Goal: Task Accomplishment & Management: Complete application form

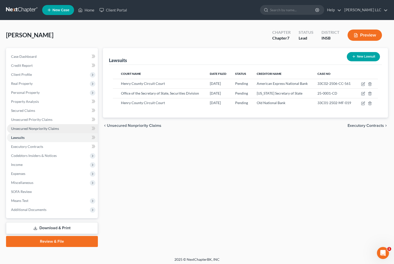
click at [29, 131] on link "Unsecured Nonpriority Claims" at bounding box center [52, 128] width 91 height 9
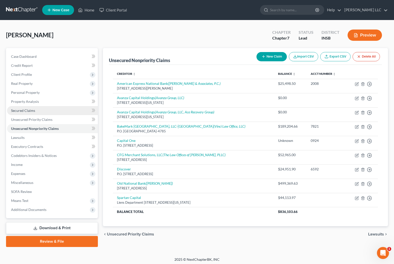
click at [22, 111] on span "Secured Claims" at bounding box center [23, 111] width 24 height 4
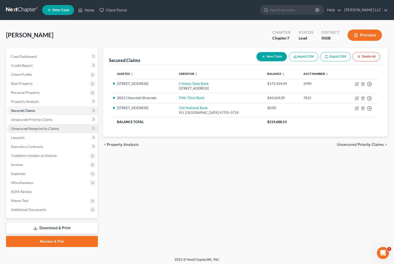
click at [24, 127] on span "Unsecured Nonpriority Claims" at bounding box center [35, 129] width 48 height 4
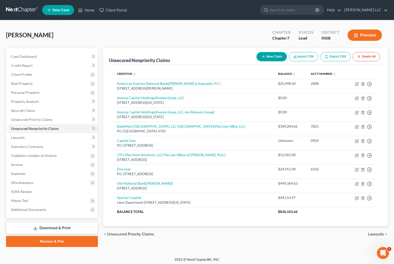
click at [269, 56] on button "New Claim" at bounding box center [271, 56] width 30 height 9
select select "0"
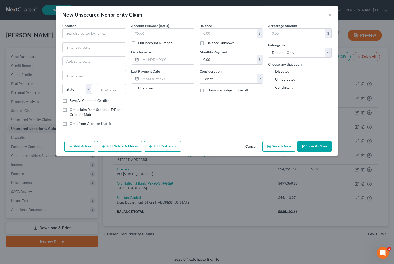
click at [252, 149] on button "Cancel" at bounding box center [250, 147] width 19 height 10
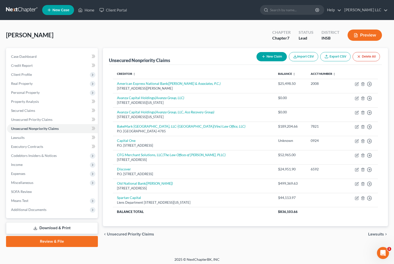
click at [262, 54] on button "New Claim" at bounding box center [271, 56] width 30 height 9
select select "0"
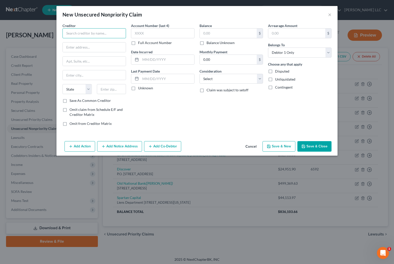
click at [106, 34] on input "text" at bounding box center [93, 33] width 63 height 10
type input "Amerifi Capital LLC"
select select "3"
click option "At Least One Of The Debtors And Another" at bounding box center [0, 0] width 0 height 0
click at [157, 148] on button "Add Co-Debtor" at bounding box center [162, 146] width 37 height 11
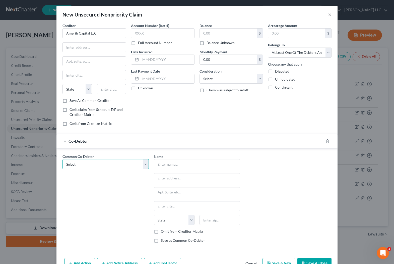
select select "0"
click option "[PERSON_NAME] of [US_STATE] Commissary" at bounding box center [0, 0] width 0 height 0
type input "[PERSON_NAME] of [US_STATE] Commissary"
type input "[STREET_ADDRESS][PERSON_NAME]"
type input "[GEOGRAPHIC_DATA]"
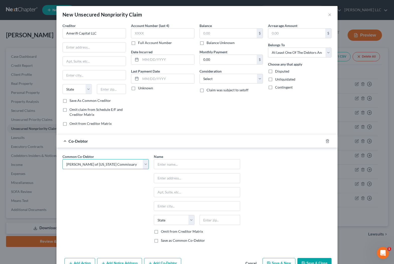
select select "15"
type input "47362"
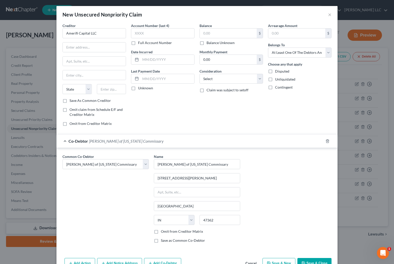
click at [161, 232] on label "Omit from Creditor Matrix" at bounding box center [182, 231] width 42 height 5
click at [163, 232] on input "Omit from Creditor Matrix" at bounding box center [164, 230] width 3 height 3
checkbox input "true"
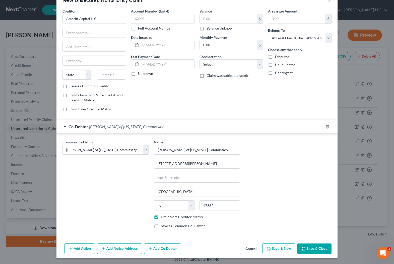
click at [160, 250] on button "Add Co-Debtor" at bounding box center [162, 249] width 37 height 11
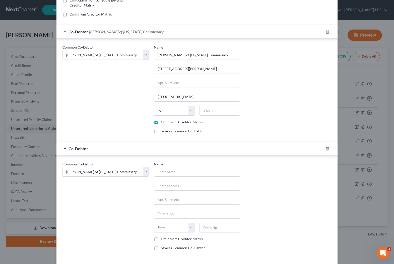
scroll to position [110, 0]
select select "2"
click option "KCL Group, Inc." at bounding box center [0, 0] width 0 height 0
select select "2"
type input "KCL Group, Inc."
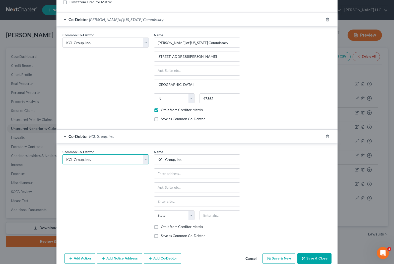
scroll to position [132, 0]
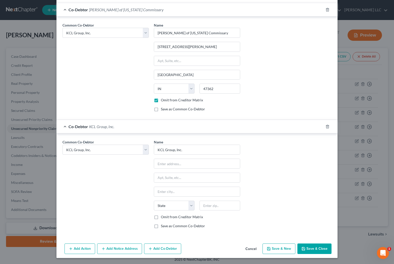
click at [161, 217] on label "Omit from Creditor Matrix" at bounding box center [182, 217] width 42 height 5
click at [163, 217] on input "Omit from Creditor Matrix" at bounding box center [164, 216] width 3 height 3
checkbox input "true"
click at [165, 249] on button "Add Co-Debtor" at bounding box center [162, 249] width 37 height 11
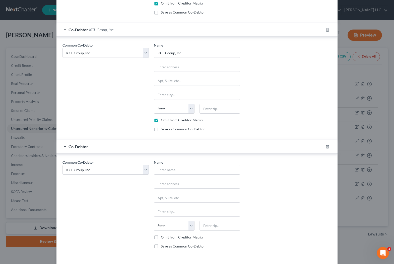
scroll to position [230, 0]
select select "5"
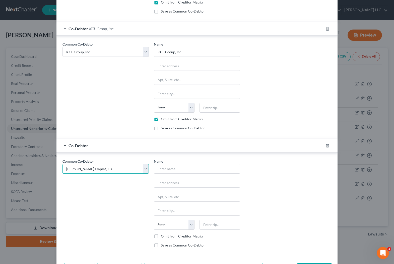
click option "[PERSON_NAME] Empire, LLC" at bounding box center [0, 0] width 0 height 0
select select "5"
type input "[PERSON_NAME] Empire, LLC"
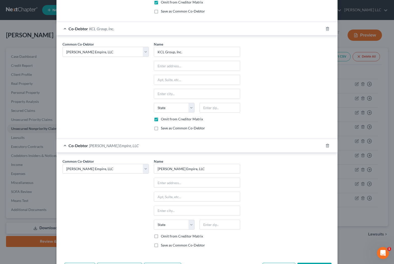
click at [161, 237] on label "Omit from Creditor Matrix" at bounding box center [182, 236] width 42 height 5
click at [163, 237] on input "Omit from Creditor Matrix" at bounding box center [164, 235] width 3 height 3
checkbox input "true"
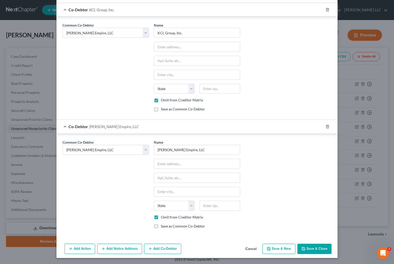
click at [156, 248] on button "Add Co-Debtor" at bounding box center [162, 249] width 37 height 11
select select "5"
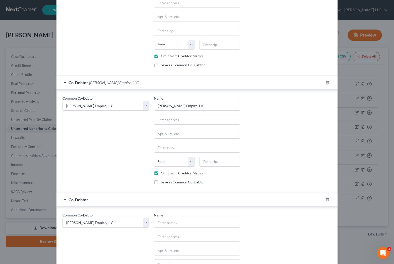
scroll to position [312, 0]
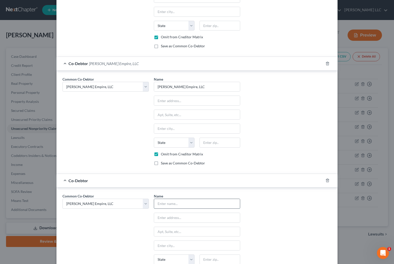
click at [182, 204] on input "text" at bounding box center [197, 204] width 86 height 10
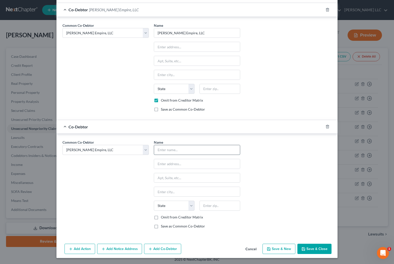
click at [165, 151] on input "text" at bounding box center [197, 150] width 86 height 10
type input "[PERSON_NAME] Industries, LLC"
click at [161, 228] on label "Save as Common Co-Debtor" at bounding box center [183, 226] width 44 height 5
click at [163, 227] on input "Save as Common Co-Debtor" at bounding box center [164, 225] width 3 height 3
checkbox input "true"
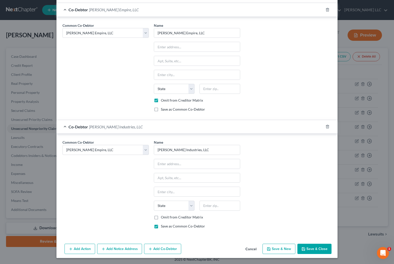
click at [131, 251] on button "Add Notice Address" at bounding box center [119, 249] width 45 height 11
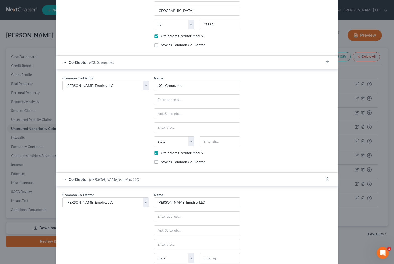
scroll to position [0, 0]
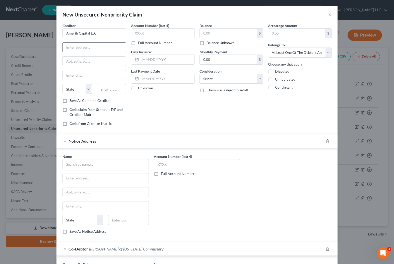
click at [73, 47] on input "text" at bounding box center [94, 48] width 63 height 10
type input "c/o [PERSON_NAME]"
type input "[STREET_ADDRESS][PERSON_NAME]"
type input "[GEOGRAPHIC_DATA]"
select select "45"
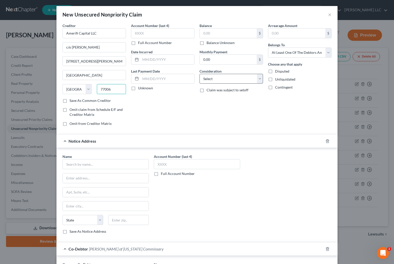
type input "77006"
select select "14"
click option "Other" at bounding box center [0, 0] width 0 height 0
click at [221, 98] on input "text" at bounding box center [231, 98] width 63 height 10
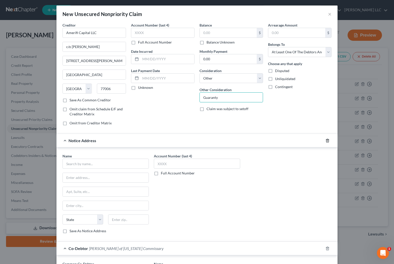
type input "Guaranty"
click at [327, 141] on icon "button" at bounding box center [327, 141] width 4 height 4
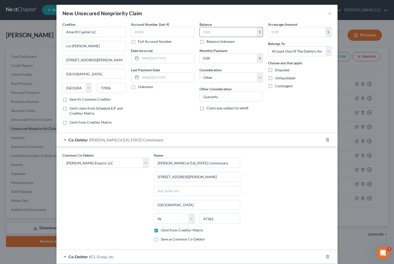
drag, startPoint x: 208, startPoint y: 29, endPoint x: 215, endPoint y: 33, distance: 8.2
click at [209, 29] on input "text" at bounding box center [228, 32] width 57 height 10
type input "59,356.00"
click at [154, 62] on input "text" at bounding box center [167, 59] width 54 height 10
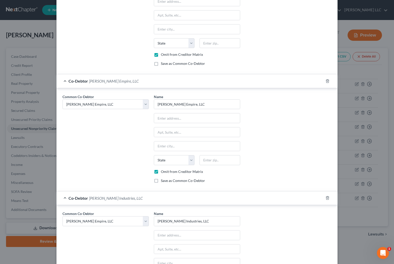
scroll to position [366, 0]
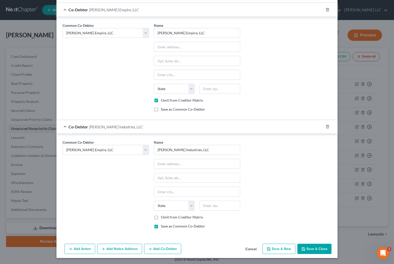
type input "[DATE]"
click at [311, 250] on button "Save & Close" at bounding box center [314, 249] width 34 height 11
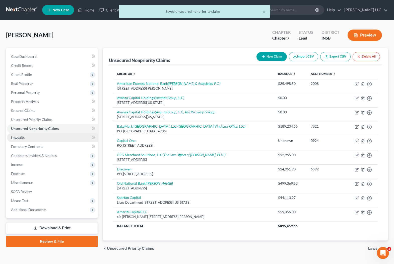
click at [17, 137] on span "Lawsuits" at bounding box center [18, 138] width 14 height 4
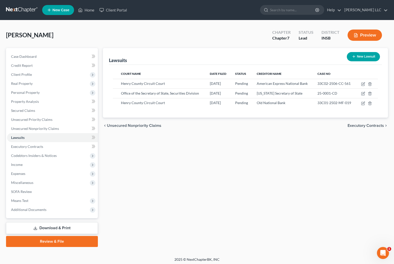
click at [358, 58] on button "New Lawsuit" at bounding box center [362, 56] width 33 height 9
select select "0"
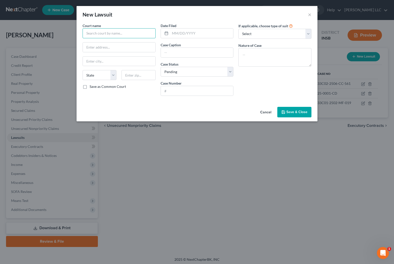
click at [125, 36] on input "text" at bounding box center [118, 33] width 73 height 10
type input "Supreme Court of the State of [US_STATE]"
click at [198, 38] on div at bounding box center [196, 33] width 73 height 10
click at [193, 35] on input "text" at bounding box center [201, 34] width 63 height 10
type input "[DATE]"
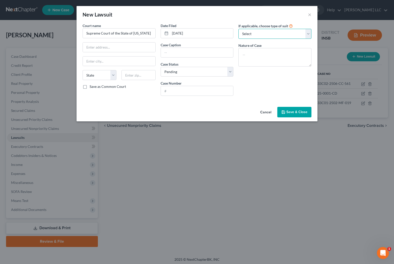
select select "4"
click option "Other" at bounding box center [0, 0] width 0 height 0
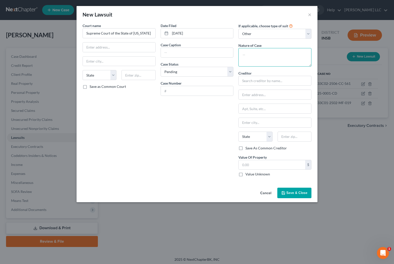
click at [258, 57] on textarea at bounding box center [274, 57] width 73 height 19
type textarea "Collection"
click at [253, 84] on input "text" at bounding box center [274, 81] width 73 height 10
type input "Amerifi Captial, LLC"
type input "c/o [PERSON_NAME]"
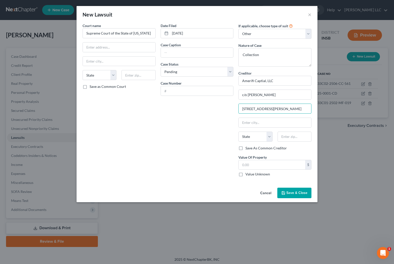
type input "[STREET_ADDRESS][PERSON_NAME]"
type input "[GEOGRAPHIC_DATA]"
select select "45"
type input "77006"
click at [296, 195] on span "Save & Close" at bounding box center [296, 193] width 21 height 4
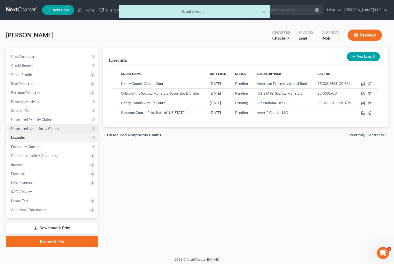
click at [30, 130] on span "Unsecured Nonpriority Claims" at bounding box center [35, 129] width 48 height 4
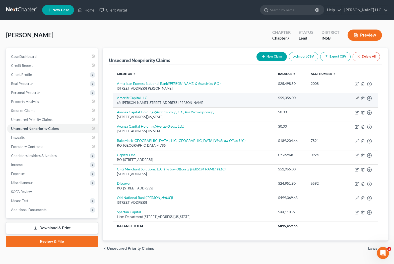
click at [356, 99] on icon "button" at bounding box center [357, 98] width 2 height 2
select select "45"
select select "14"
select select "3"
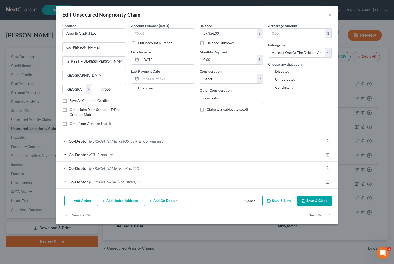
click at [249, 203] on button "Cancel" at bounding box center [250, 202] width 19 height 10
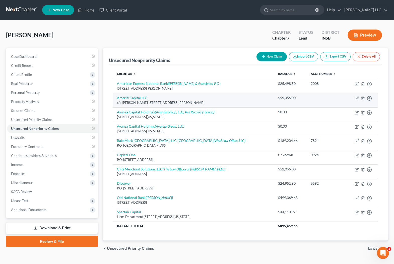
scroll to position [1, 0]
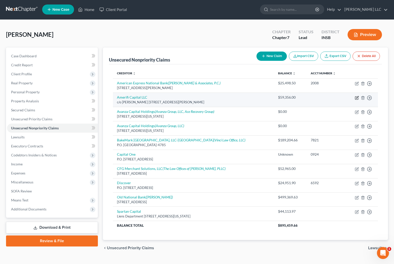
click at [357, 98] on icon "button" at bounding box center [357, 97] width 2 height 2
select select "45"
select select "14"
select select "3"
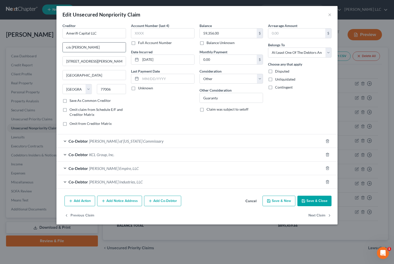
drag, startPoint x: 102, startPoint y: 48, endPoint x: 49, endPoint y: 45, distance: 52.3
click at [63, 45] on input "c/o [PERSON_NAME]" at bounding box center [94, 48] width 63 height 10
type input "[STREET_ADDRESS]"
type input "[GEOGRAPHIC_DATA]"
select select "6"
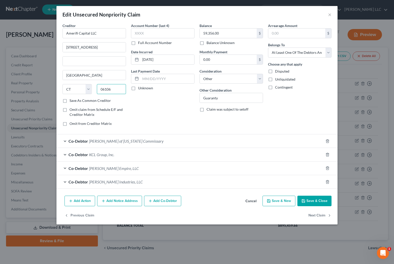
type input "06106"
click at [115, 201] on button "Add Notice Address" at bounding box center [119, 201] width 45 height 11
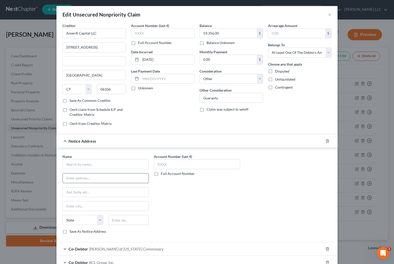
click at [81, 176] on input "text" at bounding box center [106, 179] width 86 height 10
click at [73, 164] on input "text" at bounding box center [105, 164] width 86 height 10
type input "[PERSON_NAME]"
type input "[STREET_ADDRESS][PERSON_NAME]"
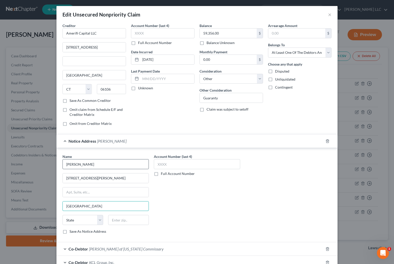
type input "[GEOGRAPHIC_DATA]"
select select "45"
type input "77006"
click at [69, 101] on label "Save As Common Creditor" at bounding box center [89, 100] width 41 height 5
click at [71, 101] on input "Save As Common Creditor" at bounding box center [72, 99] width 3 height 3
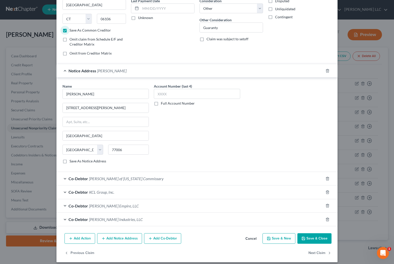
scroll to position [75, 0]
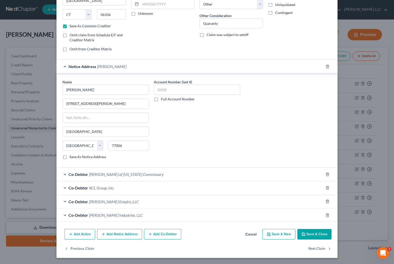
click at [315, 234] on button "Save & Close" at bounding box center [314, 234] width 34 height 11
checkbox input "false"
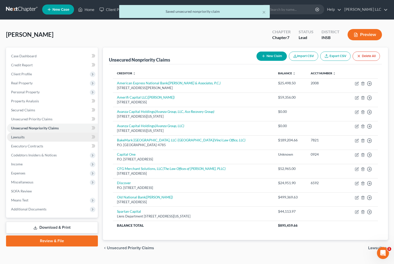
click at [17, 136] on span "Lawsuits" at bounding box center [18, 137] width 14 height 4
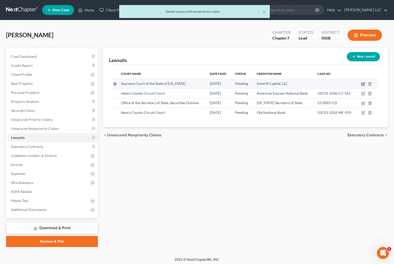
click at [364, 84] on icon "button" at bounding box center [363, 84] width 4 height 4
select select "0"
select select "4"
select select "45"
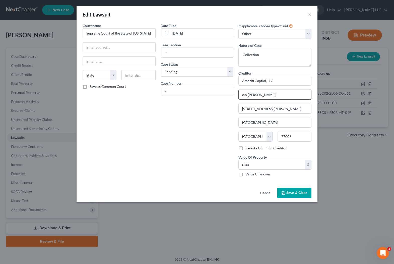
drag, startPoint x: 283, startPoint y: 95, endPoint x: 224, endPoint y: 96, distance: 58.7
click at [238, 96] on input "c/o [PERSON_NAME]" at bounding box center [274, 95] width 72 height 10
type input "3"
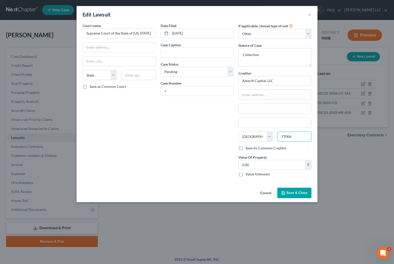
drag, startPoint x: 306, startPoint y: 140, endPoint x: 258, endPoint y: 139, distance: 47.6
click at [277, 139] on input "77006" at bounding box center [294, 137] width 34 height 10
click at [291, 80] on input "Amerifi Captial, LLC" at bounding box center [274, 81] width 73 height 10
click at [266, 193] on button "Cancel" at bounding box center [265, 194] width 19 height 10
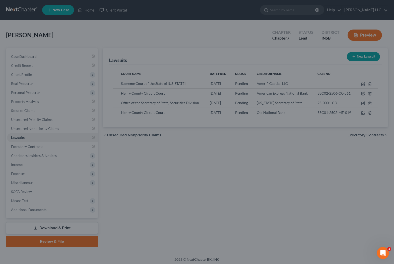
type input "Amerifi Captial, LLC"
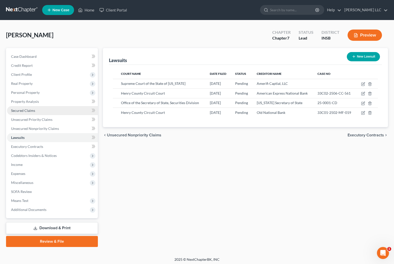
click at [29, 112] on span "Secured Claims" at bounding box center [23, 111] width 24 height 4
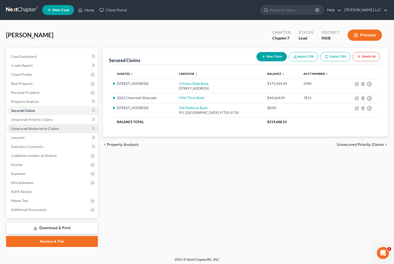
click at [28, 125] on link "Unsecured Nonpriority Claims" at bounding box center [52, 128] width 91 height 9
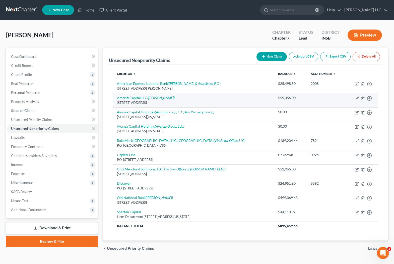
click at [358, 98] on icon "button" at bounding box center [356, 99] width 4 height 4
select select "6"
select select "14"
select select "3"
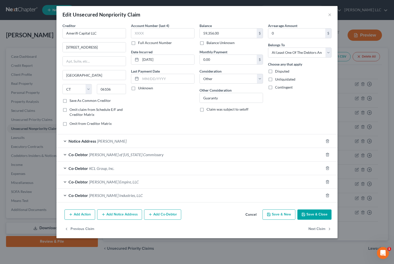
click at [69, 102] on label "Save As Common Creditor" at bounding box center [89, 100] width 41 height 5
click at [71, 102] on input "Save As Common Creditor" at bounding box center [72, 99] width 3 height 3
click at [311, 213] on button "Save & Close" at bounding box center [314, 215] width 34 height 11
checkbox input "false"
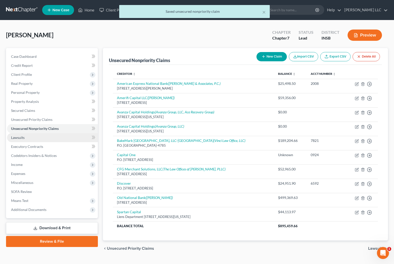
drag, startPoint x: 15, startPoint y: 139, endPoint x: 11, endPoint y: 140, distance: 4.0
click at [15, 139] on span "Lawsuits" at bounding box center [18, 138] width 14 height 4
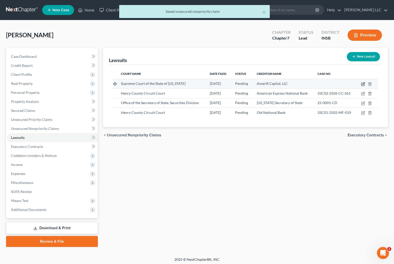
click at [364, 85] on icon "button" at bounding box center [362, 84] width 3 height 3
select select "0"
select select "4"
select select "45"
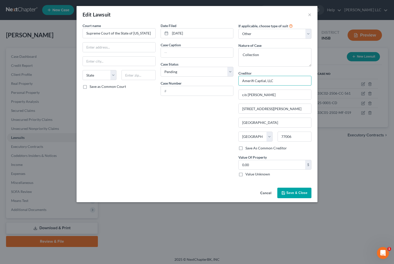
drag, startPoint x: 285, startPoint y: 82, endPoint x: 216, endPoint y: 79, distance: 69.8
click at [238, 79] on input "Amerifi Captial, LLC" at bounding box center [274, 81] width 73 height 10
type input "m"
click at [246, 90] on div "Amerifi Capital LLC" at bounding box center [268, 89] width 52 height 5
type input "Amerifi Capital LLC"
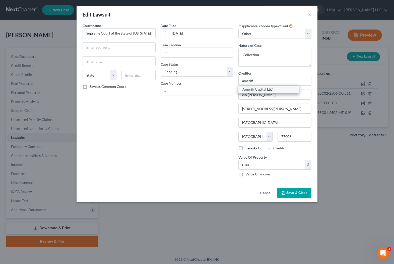
type input "[STREET_ADDRESS]"
type input "[GEOGRAPHIC_DATA]"
select select "6"
type input "06106"
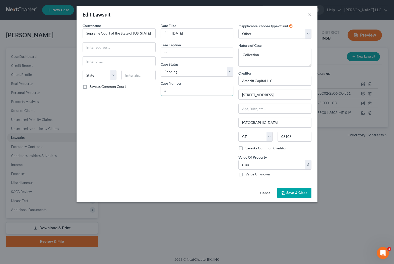
click at [174, 91] on input "text" at bounding box center [197, 91] width 72 height 10
type input "1"
type input "E186024/2025"
click at [187, 54] on input "text" at bounding box center [197, 53] width 72 height 10
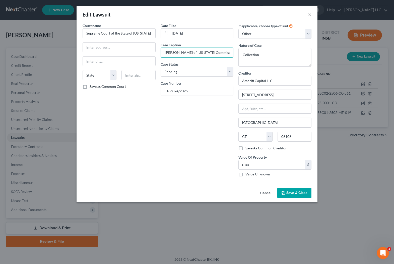
type input "Amerifi Capital, LLC vs. [PERSON_NAME] of [US_STATE] Commissary LLC, et al"
click at [288, 195] on span "Save & Close" at bounding box center [296, 193] width 21 height 4
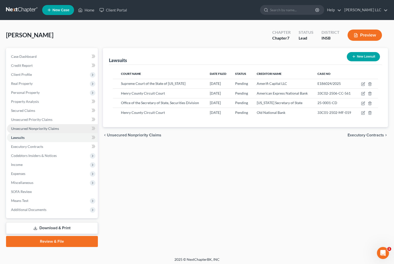
click at [29, 129] on span "Unsecured Nonpriority Claims" at bounding box center [35, 129] width 48 height 4
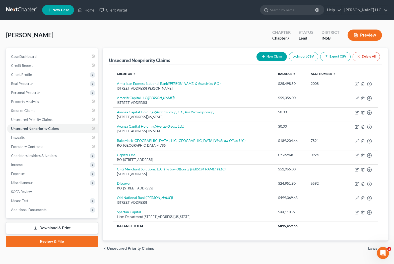
click at [269, 55] on button "New Claim" at bounding box center [271, 56] width 30 height 9
select select "0"
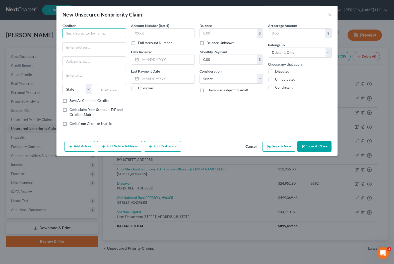
click at [82, 35] on input "text" at bounding box center [93, 33] width 63 height 10
type input "Green Note Capital Partners SPV LLC"
drag, startPoint x: 206, startPoint y: 32, endPoint x: 216, endPoint y: 39, distance: 11.6
click at [206, 32] on input "text" at bounding box center [228, 34] width 57 height 10
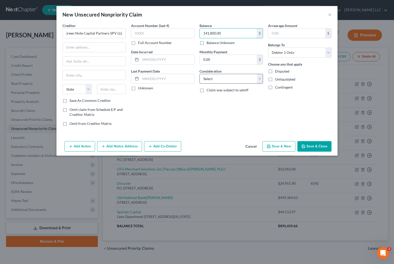
type input "141,800.00"
select select "14"
click option "Other" at bounding box center [0, 0] width 0 height 0
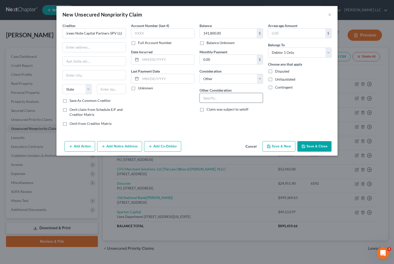
click at [212, 98] on input "text" at bounding box center [231, 98] width 63 height 10
type input "Guaranty"
click at [83, 47] on input "text" at bounding box center [94, 48] width 63 height 10
type input "c/o [PERSON_NAME]"
type input "P.O. Box 605"
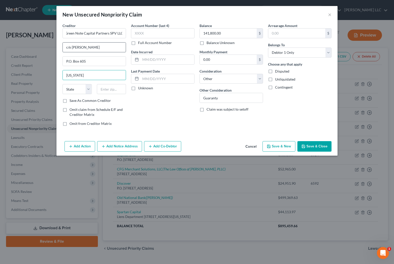
type input "[US_STATE]"
select select "35"
type input "10038"
click at [155, 61] on input "text" at bounding box center [167, 60] width 54 height 10
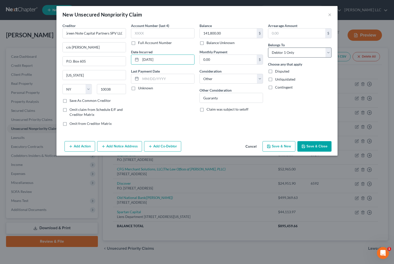
type input "[DATE]"
select select "3"
click option "At Least One Of The Debtors And Another" at bounding box center [0, 0] width 0 height 0
click at [162, 147] on button "Add Co-Debtor" at bounding box center [162, 146] width 37 height 11
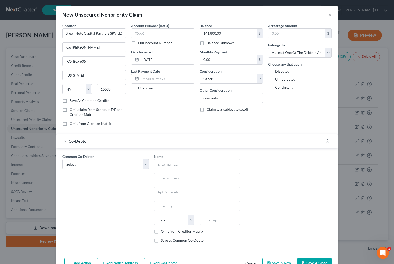
scroll to position [15, 0]
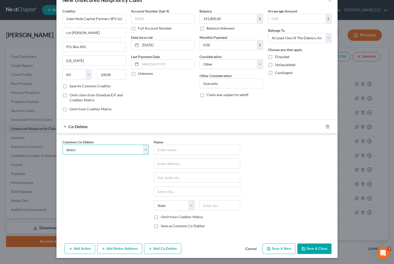
select select "0"
click option "[PERSON_NAME] of [US_STATE] Commissary" at bounding box center [0, 0] width 0 height 0
type input "[PERSON_NAME] of [US_STATE] Commissary"
type input "[STREET_ADDRESS][PERSON_NAME]"
type input "[GEOGRAPHIC_DATA]"
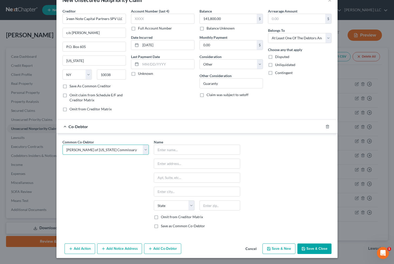
select select "15"
type input "47362"
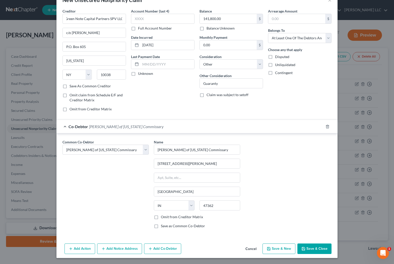
click at [161, 218] on label "Omit from Creditor Matrix" at bounding box center [182, 217] width 42 height 5
click at [163, 218] on input "Omit from Creditor Matrix" at bounding box center [164, 216] width 3 height 3
checkbox input "true"
click at [160, 248] on button "Add Co-Debtor" at bounding box center [162, 249] width 37 height 11
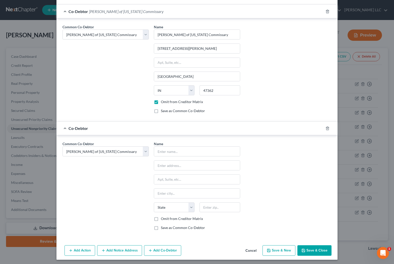
scroll to position [132, 0]
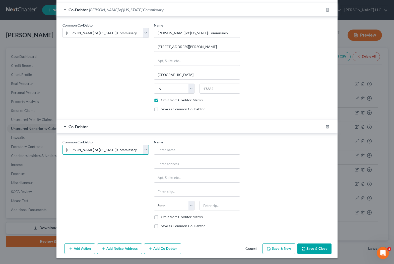
select select "2"
click option "[PERSON_NAME] Industries, LLC" at bounding box center [0, 0] width 0 height 0
select select "2"
type input "[PERSON_NAME] Industries, LLC"
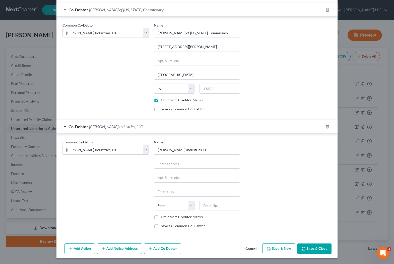
click at [161, 217] on label "Omit from Creditor Matrix" at bounding box center [182, 217] width 42 height 5
click at [163, 217] on input "Omit from Creditor Matrix" at bounding box center [164, 216] width 3 height 3
checkbox input "true"
click at [162, 251] on button "Add Co-Debtor" at bounding box center [162, 249] width 37 height 11
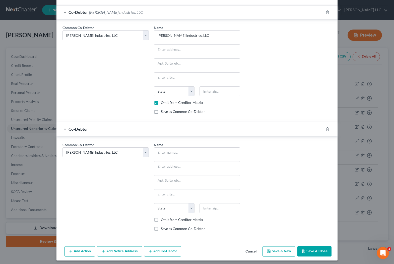
scroll to position [249, 0]
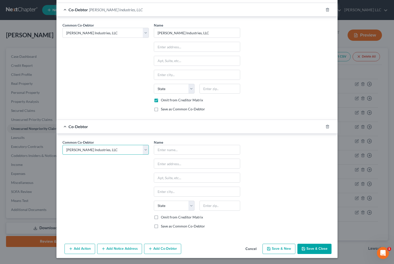
select select "5"
click option "[PERSON_NAME]'s Donuts" at bounding box center [0, 0] width 0 height 0
select select "5"
type input "[PERSON_NAME]'s Donuts"
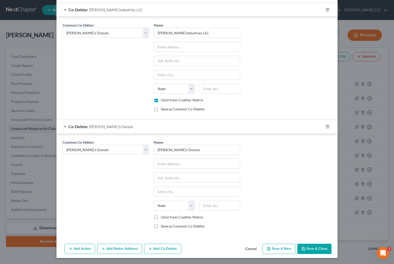
drag, startPoint x: 155, startPoint y: 217, endPoint x: 157, endPoint y: 226, distance: 9.1
click at [161, 217] on label "Omit from Creditor Matrix" at bounding box center [182, 217] width 42 height 5
click at [163, 217] on input "Omit from Creditor Matrix" at bounding box center [164, 216] width 3 height 3
checkbox input "true"
click at [158, 250] on button "Add Co-Debtor" at bounding box center [162, 249] width 37 height 11
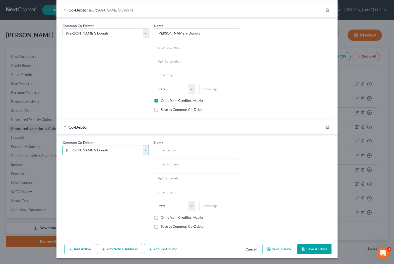
scroll to position [366, 0]
select select "7"
click option "KCL Group Incorporated" at bounding box center [0, 0] width 0 height 0
select select "7"
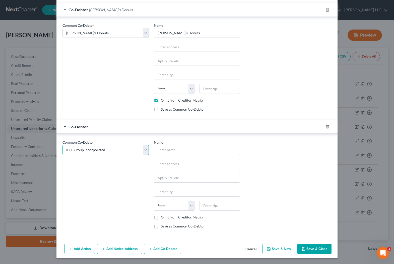
select select "7"
type input "KCL Group Incorporated"
click at [161, 217] on label "Omit from Creditor Matrix" at bounding box center [182, 217] width 42 height 5
click at [163, 217] on input "Omit from Creditor Matrix" at bounding box center [164, 216] width 3 height 3
checkbox input "true"
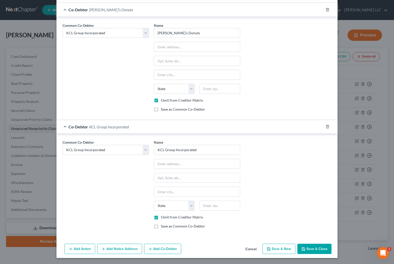
click at [320, 250] on button "Save & Close" at bounding box center [314, 249] width 34 height 11
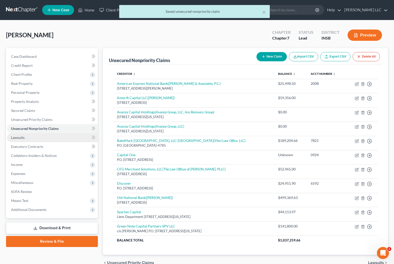
click at [25, 138] on link "Lawsuits" at bounding box center [52, 137] width 91 height 9
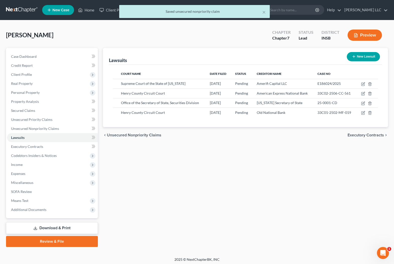
click at [354, 55] on icon "button" at bounding box center [353, 57] width 4 height 4
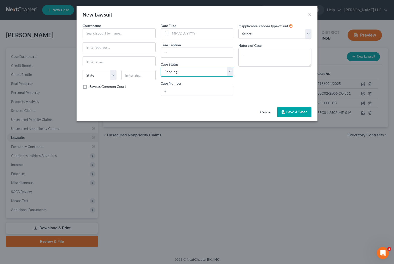
select select "2"
click option "Concluded" at bounding box center [0, 0] width 0 height 0
click at [176, 33] on input "text" at bounding box center [201, 34] width 63 height 10
type input "[DATE]"
click at [92, 32] on input "text" at bounding box center [118, 33] width 73 height 10
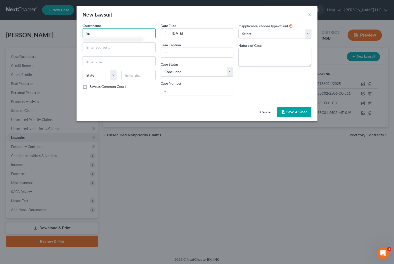
type input "S"
type input "Supreme Court of [US_STATE], County of Nassau"
click at [182, 51] on input "text" at bounding box center [197, 53] width 72 height 10
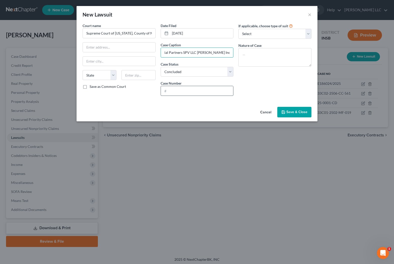
type input "Green Note Captial Partners SPV LLC [PERSON_NAME] Industries, LLC et al"
click at [174, 90] on input "text" at bounding box center [197, 91] width 72 height 10
click at [193, 93] on input "text" at bounding box center [197, 91] width 72 height 10
type input "620741/2024"
click at [293, 60] on textarea at bounding box center [274, 57] width 73 height 19
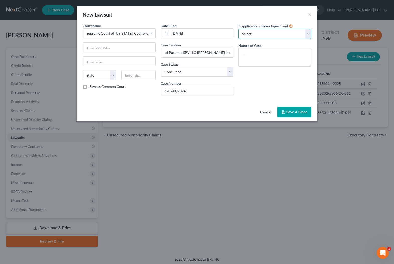
select select "4"
click option "Other" at bounding box center [0, 0] width 0 height 0
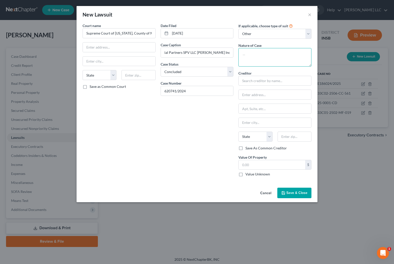
click at [254, 56] on textarea at bounding box center [274, 57] width 73 height 19
type textarea "Collection"
click at [263, 79] on input "text" at bounding box center [274, 81] width 73 height 10
type input "Green Note Capital Partners SPV LLC"
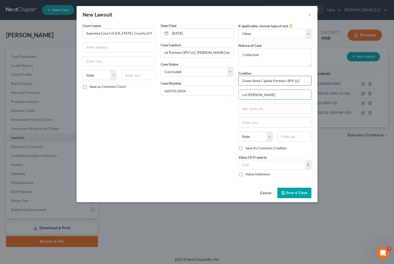
type input "c/o [PERSON_NAME]"
type input "P.O. Box 605"
type input "[US_STATE]"
select select "35"
type input "10038"
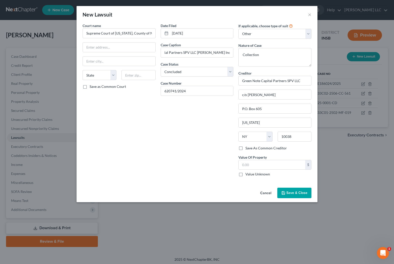
click at [287, 194] on span "Save & Close" at bounding box center [296, 193] width 21 height 4
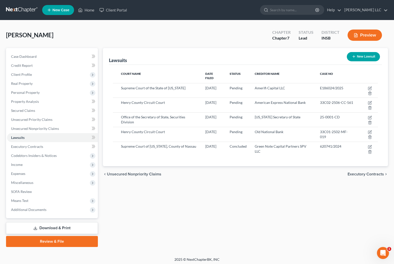
click at [353, 58] on icon "button" at bounding box center [353, 57] width 4 height 4
select select "0"
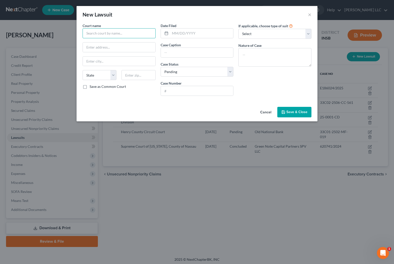
click at [107, 35] on input "text" at bounding box center [118, 33] width 73 height 10
type input "Superior Court of the State of [US_STATE], County of Orange"
click at [190, 35] on input "text" at bounding box center [201, 34] width 63 height 10
type input "[DATE]"
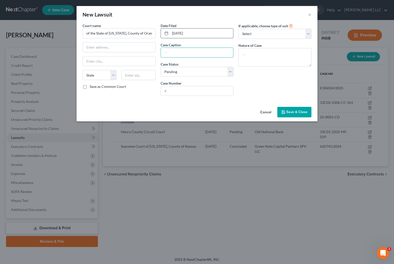
click at [181, 51] on input "text" at bounding box center [197, 53] width 72 height 10
type input "National Funding, Inc. [PERSON_NAME] of Indana Commissary et al"
click at [170, 90] on input "text" at bounding box center [197, 91] width 72 height 10
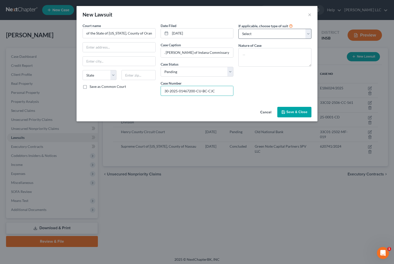
type input "30-2025-01467200-CU-BC-CJC"
select select "4"
click option "Other" at bounding box center [0, 0] width 0 height 0
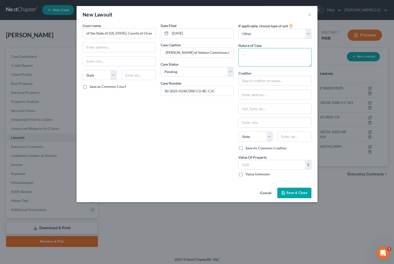
click at [255, 58] on textarea at bounding box center [274, 57] width 73 height 19
type textarea "Collection"
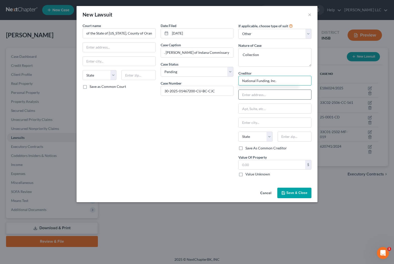
type input "National Funding, Inc."
click at [245, 97] on input "text" at bounding box center [274, 95] width 72 height 10
type input "[STREET_ADDRESS]"
type input "[GEOGRAPHIC_DATA]"
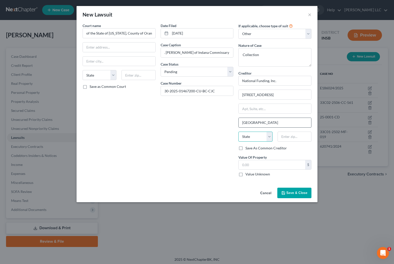
select select "4"
type input "92122"
click at [245, 150] on label "Save As Common Creditor" at bounding box center [265, 148] width 41 height 5
click at [247, 149] on input "Save As Common Creditor" at bounding box center [248, 147] width 3 height 3
checkbox input "true"
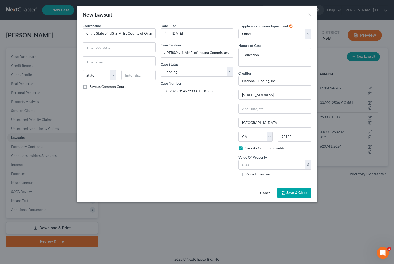
click at [292, 192] on span "Save & Close" at bounding box center [296, 193] width 21 height 4
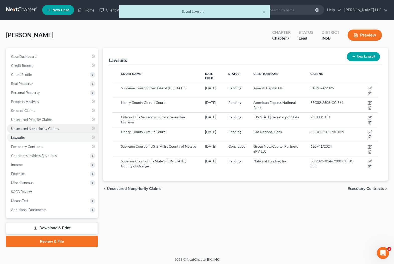
click at [30, 128] on span "Unsecured Nonpriority Claims" at bounding box center [35, 129] width 48 height 4
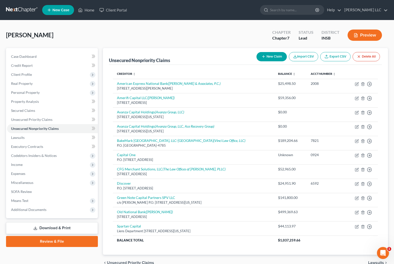
click at [272, 53] on button "New Claim" at bounding box center [271, 56] width 30 height 9
select select "0"
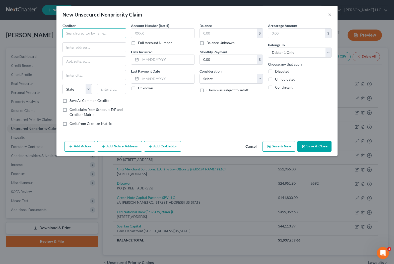
click at [88, 36] on input "text" at bounding box center [93, 33] width 63 height 10
type input "National Funding, Inc."
type input "[STREET_ADDRESS]"
type input "[GEOGRAPHIC_DATA]"
select select "4"
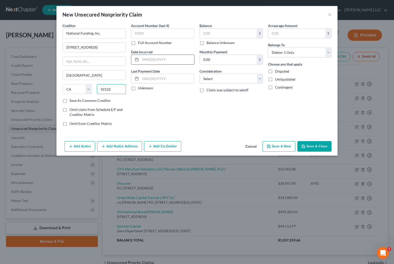
type input "92122"
click at [164, 60] on input "text" at bounding box center [167, 60] width 54 height 10
type input "[DATE]"
click at [211, 31] on input "text" at bounding box center [228, 34] width 57 height 10
type input "60,939.72"
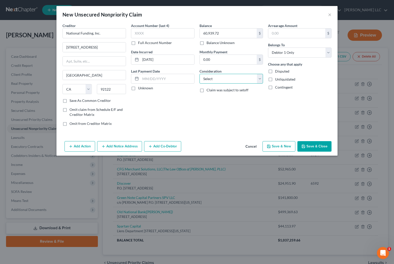
select select "14"
click option "Other" at bounding box center [0, 0] width 0 height 0
click at [211, 100] on input "text" at bounding box center [231, 98] width 63 height 10
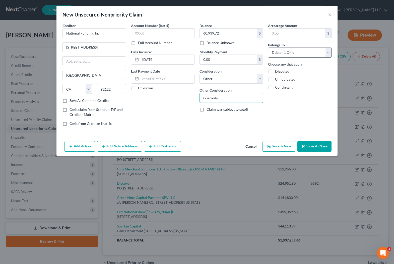
type input "Guaranty"
select select "3"
click option "At Least One Of The Debtors And Another" at bounding box center [0, 0] width 0 height 0
click at [154, 146] on button "Add Co-Debtor" at bounding box center [162, 146] width 37 height 11
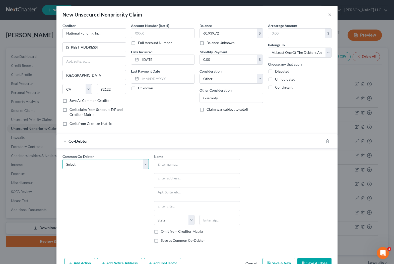
select select "0"
click option "[PERSON_NAME] of [US_STATE] Commissary" at bounding box center [0, 0] width 0 height 0
type input "[PERSON_NAME] of [US_STATE] Commissary"
type input "[STREET_ADDRESS][PERSON_NAME]"
type input "[GEOGRAPHIC_DATA]"
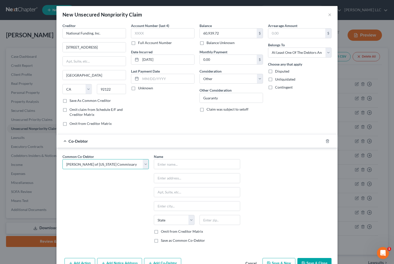
select select "15"
type input "47362"
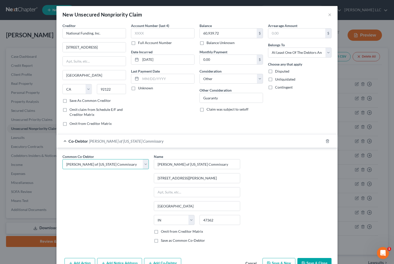
scroll to position [15, 0]
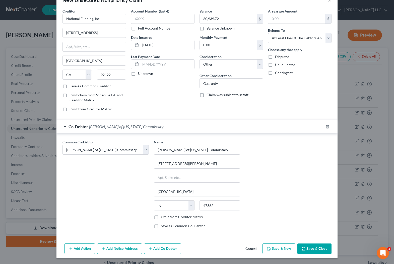
click at [161, 219] on label "Omit from Creditor Matrix" at bounding box center [182, 217] width 42 height 5
click at [163, 218] on input "Omit from Creditor Matrix" at bounding box center [164, 216] width 3 height 3
checkbox input "true"
click at [161, 251] on button "Add Co-Debtor" at bounding box center [162, 249] width 37 height 11
select select "0"
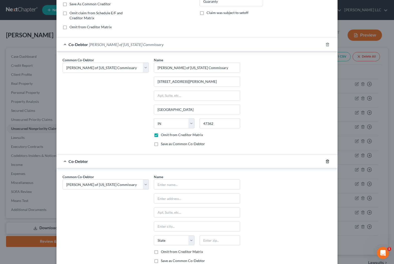
click at [327, 162] on line "button" at bounding box center [327, 161] width 0 height 1
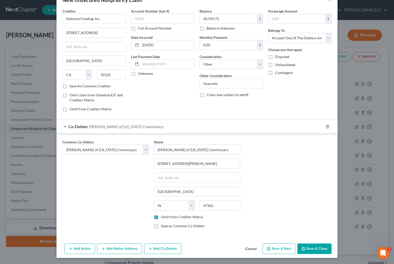
click at [110, 251] on button "Add Notice Address" at bounding box center [119, 249] width 45 height 11
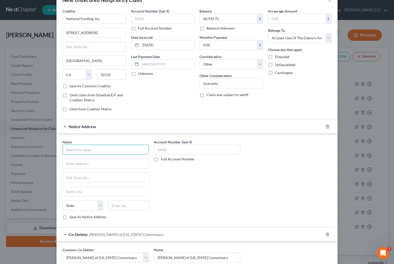
click at [74, 148] on input "text" at bounding box center [105, 150] width 86 height 10
type input "[PERSON_NAME] / [PERSON_NAME] / [PERSON_NAME]"
click at [73, 165] on input "text" at bounding box center [106, 164] width 86 height 10
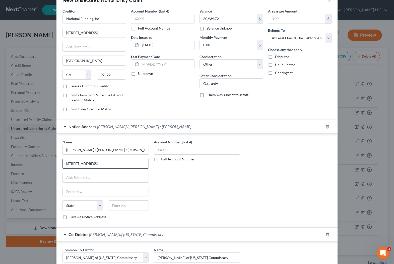
type input "[STREET_ADDRESS]"
type input "[GEOGRAPHIC_DATA]"
select select "4"
type input "92122"
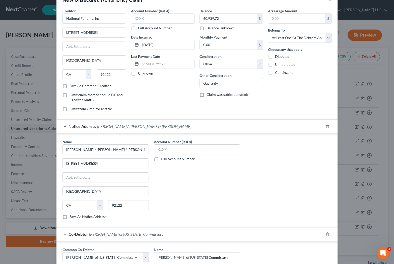
click at [69, 87] on label "Save As Common Creditor" at bounding box center [89, 85] width 41 height 5
click at [71, 87] on input "Save As Common Creditor" at bounding box center [72, 84] width 3 height 3
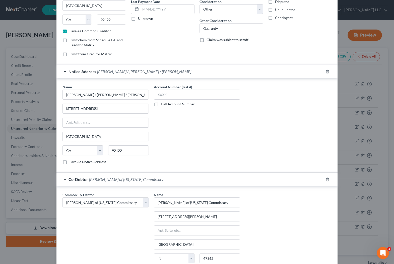
scroll to position [123, 0]
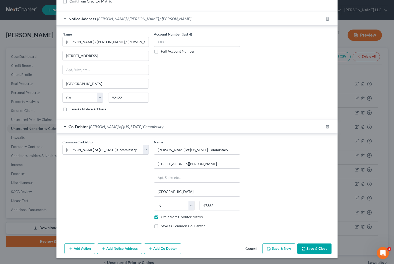
click at [317, 250] on button "Save & Close" at bounding box center [314, 249] width 34 height 11
checkbox input "false"
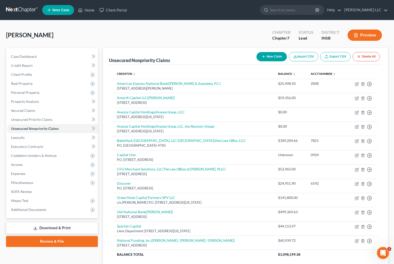
click at [267, 56] on button "New Claim" at bounding box center [271, 56] width 30 height 9
select select "0"
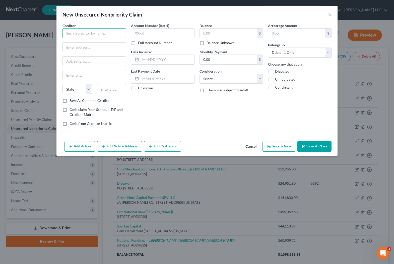
drag, startPoint x: 89, startPoint y: 30, endPoint x: 90, endPoint y: 33, distance: 2.8
click at [89, 30] on input "text" at bounding box center [93, 33] width 63 height 10
type input "Novus Capital Funding II LLC"
type input "[STREET_ADDRESS]"
type input "[US_STATE]"
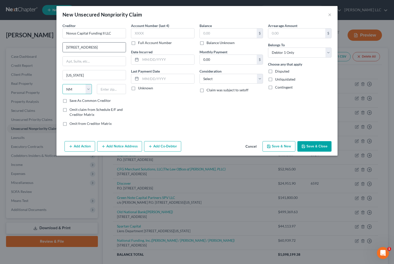
select select "35"
type input "10956"
type input "[GEOGRAPHIC_DATA]"
select select "14"
click option "Other" at bounding box center [0, 0] width 0 height 0
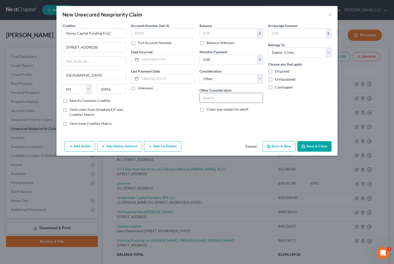
click at [208, 101] on input "text" at bounding box center [231, 98] width 63 height 10
type input "Guaranty"
select select "3"
click option "At Least One Of The Debtors And Another" at bounding box center [0, 0] width 0 height 0
click at [211, 33] on input "text" at bounding box center [228, 34] width 57 height 10
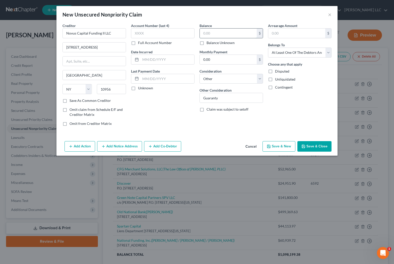
type input "9"
type input "82,819.75"
click at [69, 101] on label "Save As Common Creditor" at bounding box center [89, 100] width 41 height 5
click at [71, 101] on input "Save As Common Creditor" at bounding box center [72, 99] width 3 height 3
checkbox input "true"
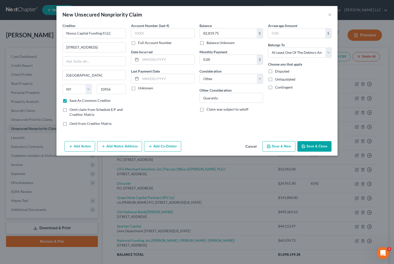
click at [164, 146] on button "Add Co-Debtor" at bounding box center [162, 146] width 37 height 11
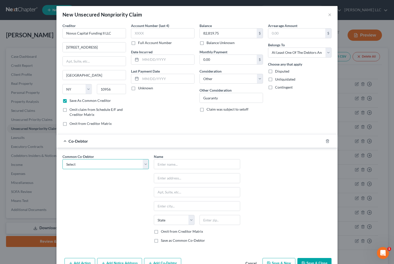
select select "0"
click option "[PERSON_NAME] of [US_STATE] Commissary" at bounding box center [0, 0] width 0 height 0
type input "[PERSON_NAME] of [US_STATE] Commissary"
type input "[STREET_ADDRESS][PERSON_NAME]"
type input "[GEOGRAPHIC_DATA]"
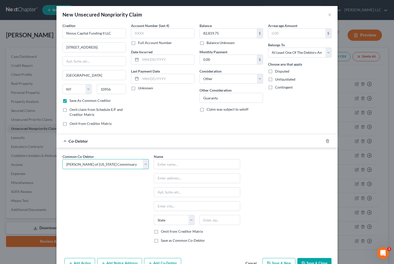
select select "15"
type input "47362"
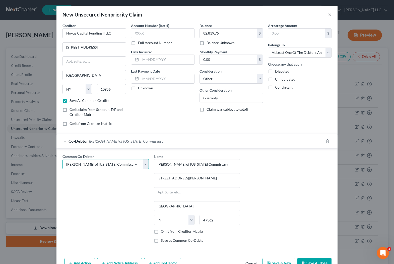
scroll to position [15, 0]
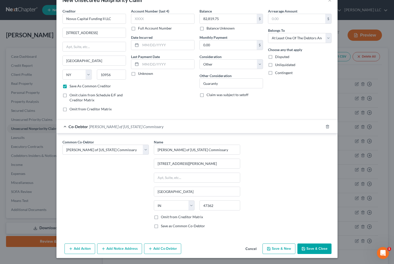
click at [161, 220] on label "Omit from Creditor Matrix" at bounding box center [182, 217] width 42 height 5
click at [163, 218] on input "Omit from Creditor Matrix" at bounding box center [164, 216] width 3 height 3
checkbox input "true"
click at [162, 248] on button "Add Co-Debtor" at bounding box center [162, 249] width 37 height 11
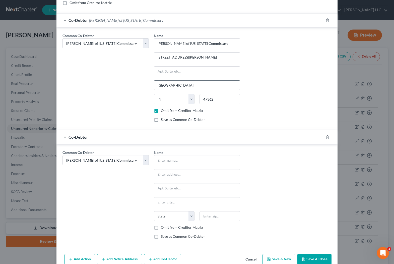
scroll to position [132, 0]
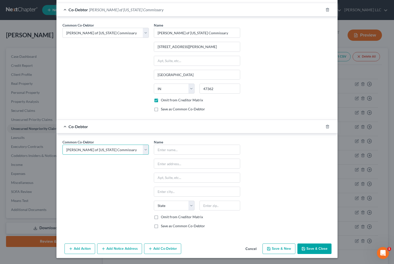
select select "2"
click option "[PERSON_NAME] Industries, LLC" at bounding box center [0, 0] width 0 height 0
select select "2"
type input "[PERSON_NAME] Industries, LLC"
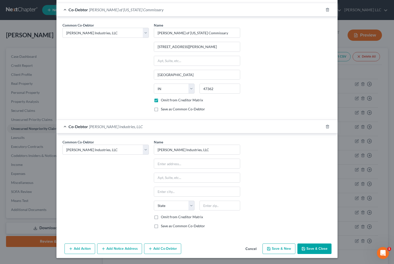
click at [172, 249] on button "Add Co-Debtor" at bounding box center [162, 249] width 37 height 11
select select "2"
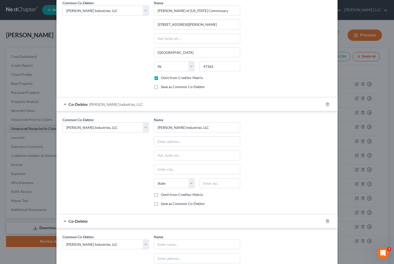
scroll to position [154, 0]
drag, startPoint x: 156, startPoint y: 196, endPoint x: 136, endPoint y: 197, distance: 20.8
click at [161, 196] on label "Omit from Creditor Matrix" at bounding box center [182, 194] width 42 height 5
click at [163, 196] on input "Omit from Creditor Matrix" at bounding box center [164, 193] width 3 height 3
checkbox input "true"
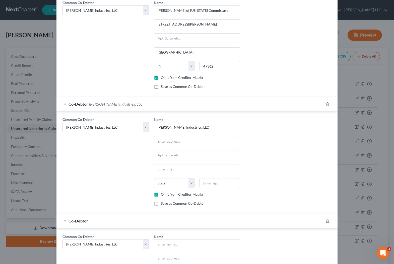
scroll to position [249, 0]
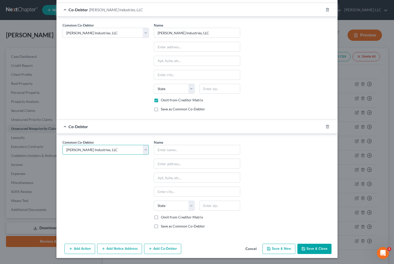
select select "3"
click option "KCL Group, Inc." at bounding box center [0, 0] width 0 height 0
select select "3"
click at [161, 217] on label "Omit from Creditor Matrix" at bounding box center [182, 217] width 42 height 5
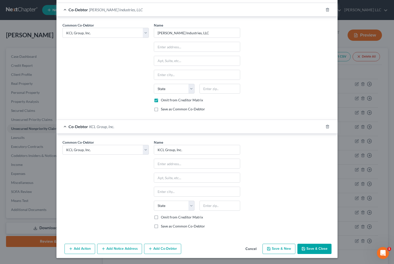
click at [163, 217] on input "Omit from Creditor Matrix" at bounding box center [164, 216] width 3 height 3
click at [158, 249] on button "Add Co-Debtor" at bounding box center [162, 249] width 37 height 11
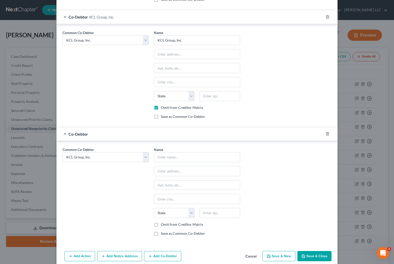
scroll to position [366, 0]
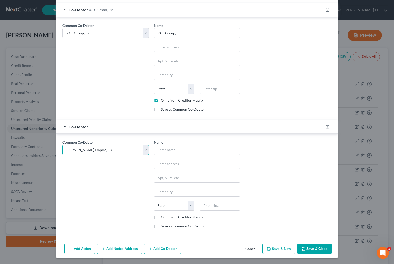
click option "[PERSON_NAME] Empire, LLC" at bounding box center [0, 0] width 0 height 0
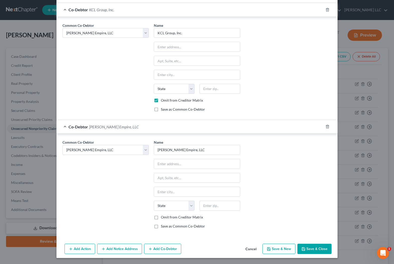
click at [161, 218] on label "Omit from Creditor Matrix" at bounding box center [182, 217] width 42 height 5
click at [163, 218] on input "Omit from Creditor Matrix" at bounding box center [164, 216] width 3 height 3
click at [125, 248] on button "Add Notice Address" at bounding box center [119, 249] width 45 height 11
click at [108, 249] on button "Add Notice Address" at bounding box center [119, 249] width 45 height 11
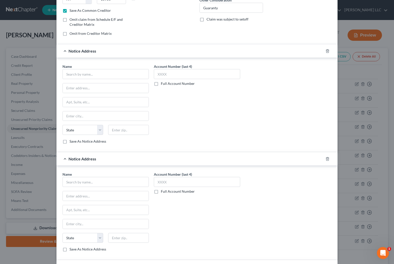
scroll to position [91, 0]
click at [329, 159] on icon "button" at bounding box center [327, 159] width 4 height 4
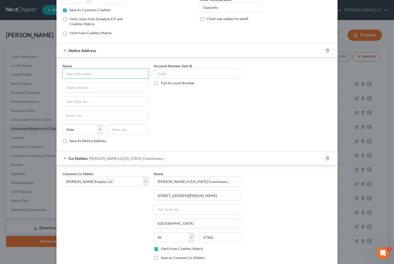
click at [83, 74] on input "text" at bounding box center [105, 74] width 86 height 10
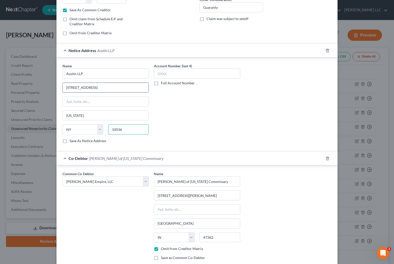
scroll to position [87, 0]
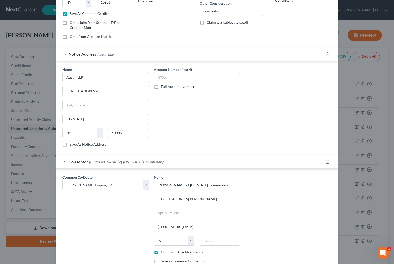
click at [69, 146] on label "Save As Notice Address" at bounding box center [87, 144] width 37 height 5
click at [71, 145] on input "Save As Notice Address" at bounding box center [72, 143] width 3 height 3
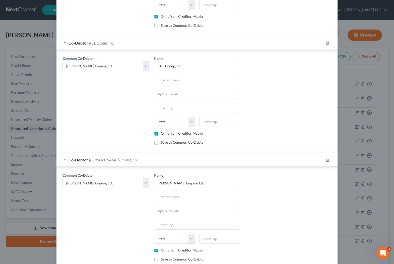
scroll to position [474, 0]
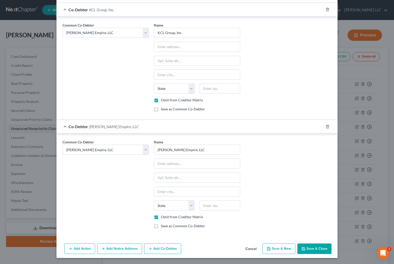
click at [314, 249] on button "Save & Close" at bounding box center [314, 249] width 34 height 11
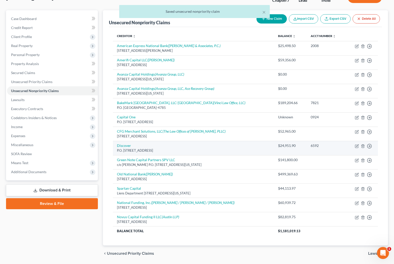
scroll to position [54, 0]
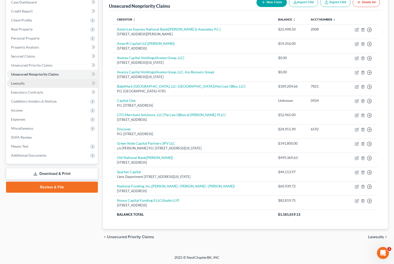
click at [13, 84] on span "Lawsuits" at bounding box center [18, 83] width 14 height 4
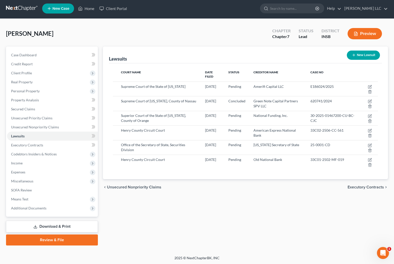
click at [353, 55] on icon "button" at bounding box center [353, 55] width 4 height 4
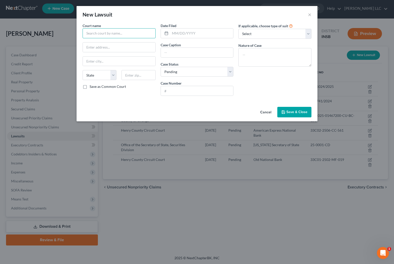
click at [127, 34] on input "text" at bounding box center [118, 33] width 73 height 10
click at [196, 35] on input "text" at bounding box center [201, 34] width 63 height 10
click at [198, 50] on input "text" at bounding box center [197, 53] width 72 height 10
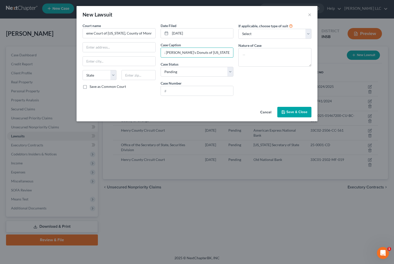
click at [232, 54] on input "Novus Capital Funding II, LLC v. [PERSON_NAME]'s Donuts of [US_STATE] Commissar…" at bounding box center [197, 53] width 72 height 10
click at [192, 91] on input "text" at bounding box center [197, 91] width 72 height 10
click option "Other" at bounding box center [0, 0] width 0 height 0
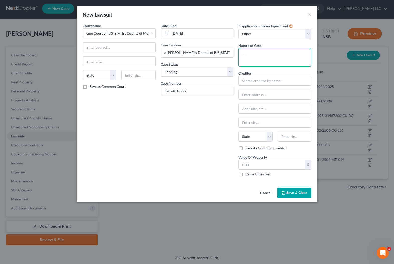
click at [263, 59] on textarea at bounding box center [274, 57] width 73 height 19
click at [258, 79] on input "text" at bounding box center [274, 81] width 73 height 10
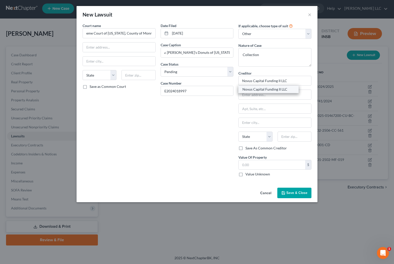
click at [271, 88] on div "Novus Capital Funding II LLC" at bounding box center [268, 89] width 52 height 5
click at [292, 193] on span "Save & Close" at bounding box center [296, 193] width 21 height 4
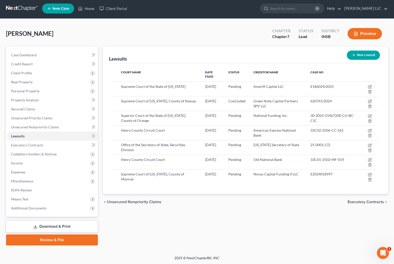
click at [353, 56] on line "button" at bounding box center [353, 55] width 0 height 2
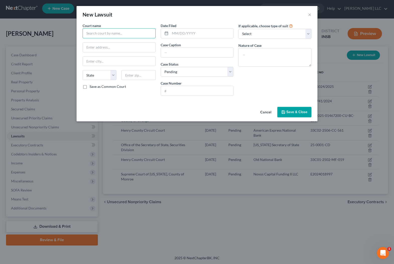
click at [121, 35] on input "text" at bounding box center [118, 33] width 73 height 10
click at [188, 31] on input "text" at bounding box center [201, 34] width 63 height 10
click at [181, 52] on input "text" at bounding box center [197, 53] width 72 height 10
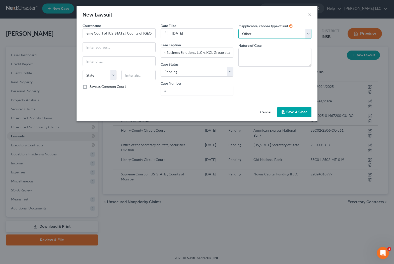
click option "Other" at bounding box center [0, 0] width 0 height 0
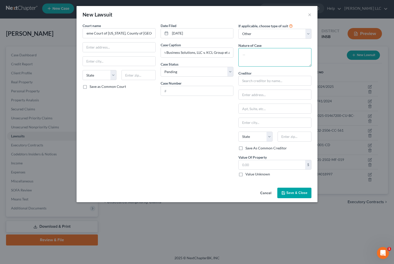
click at [249, 58] on textarea at bounding box center [274, 57] width 73 height 19
click at [184, 92] on input "text" at bounding box center [197, 91] width 72 height 10
click at [185, 91] on input "text" at bounding box center [197, 91] width 72 height 10
click at [262, 81] on input "text" at bounding box center [274, 81] width 73 height 10
click at [104, 46] on input "text" at bounding box center [119, 48] width 72 height 10
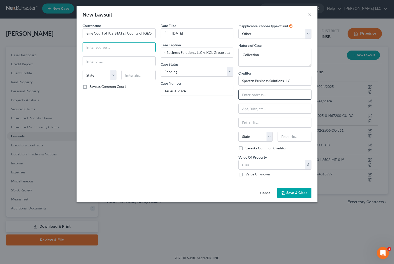
click at [250, 95] on input "text" at bounding box center [274, 95] width 72 height 10
click at [294, 195] on span "Save & Close" at bounding box center [296, 193] width 21 height 4
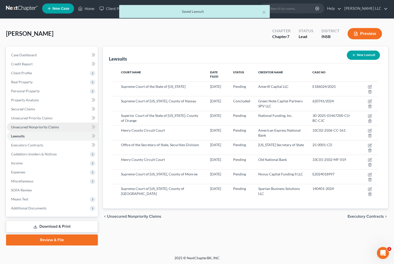
click at [37, 125] on span "Unsecured Nonpriority Claims" at bounding box center [35, 127] width 48 height 4
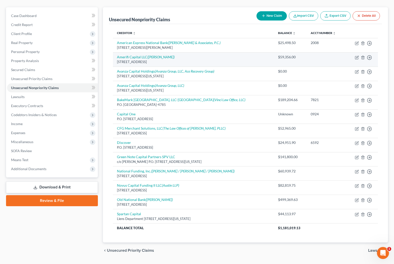
scroll to position [41, 0]
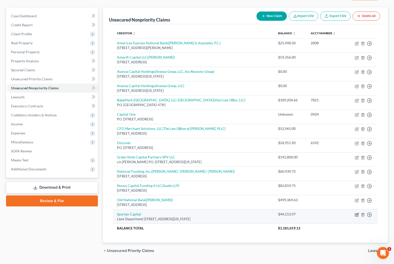
click at [357, 215] on icon "button" at bounding box center [357, 214] width 2 height 2
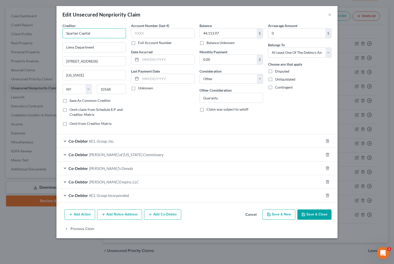
drag, startPoint x: 95, startPoint y: 34, endPoint x: 59, endPoint y: 33, distance: 35.9
click at [62, 33] on input "Spartan Capital" at bounding box center [93, 33] width 63 height 10
click at [69, 101] on label "Save As Common Creditor" at bounding box center [89, 100] width 41 height 5
click at [71, 101] on input "Save As Common Creditor" at bounding box center [72, 99] width 3 height 3
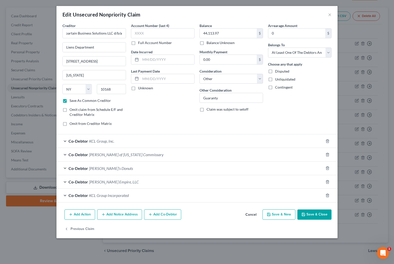
click at [125, 215] on button "Add Notice Address" at bounding box center [119, 215] width 45 height 11
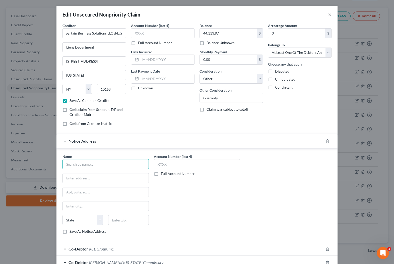
click at [103, 167] on input "text" at bounding box center [105, 164] width 86 height 10
drag, startPoint x: 75, startPoint y: 165, endPoint x: 60, endPoint y: 165, distance: 15.5
click at [62, 165] on input "[PERSON_NAME] Gang" at bounding box center [105, 164] width 86 height 10
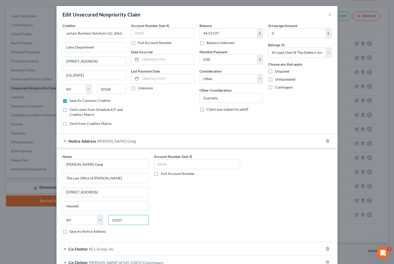
scroll to position [88, 0]
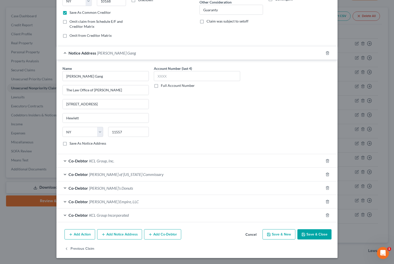
click at [312, 234] on button "Save & Close" at bounding box center [314, 235] width 34 height 11
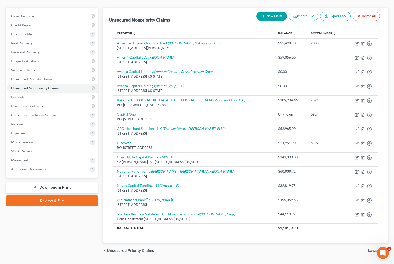
click at [274, 17] on button "New Claim" at bounding box center [271, 16] width 30 height 9
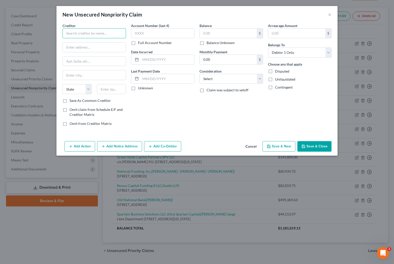
click at [90, 35] on input "text" at bounding box center [93, 33] width 63 height 10
click at [231, 34] on input "text" at bounding box center [228, 34] width 57 height 10
click at [110, 48] on input "text" at bounding box center [94, 48] width 63 height 10
click option "Other" at bounding box center [0, 0] width 0 height 0
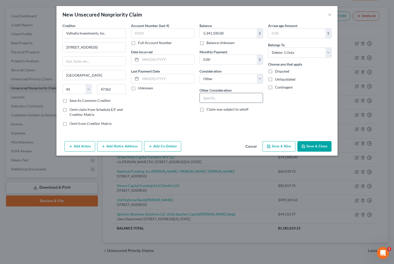
click at [211, 100] on input "text" at bounding box center [231, 98] width 63 height 10
click option "At Least One Of The Debtors And Another" at bounding box center [0, 0] width 0 height 0
click at [161, 149] on button "Add Co-Debtor" at bounding box center [162, 146] width 37 height 11
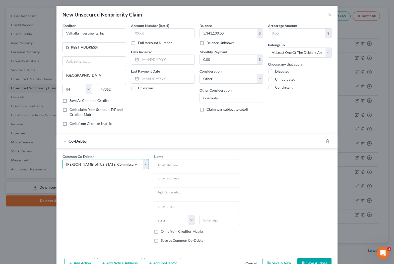
click option "[PERSON_NAME] of [US_STATE] Commissary" at bounding box center [0, 0] width 0 height 0
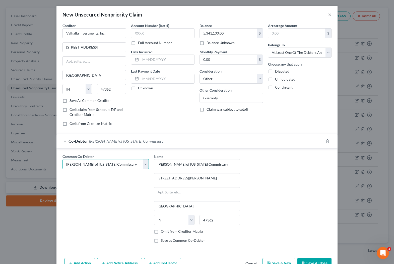
scroll to position [15, 0]
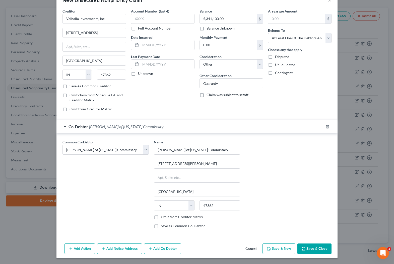
click at [161, 218] on label "Omit from Creditor Matrix" at bounding box center [182, 217] width 42 height 5
click at [163, 218] on input "Omit from Creditor Matrix" at bounding box center [164, 216] width 3 height 3
click at [157, 250] on button "Add Co-Debtor" at bounding box center [162, 249] width 37 height 11
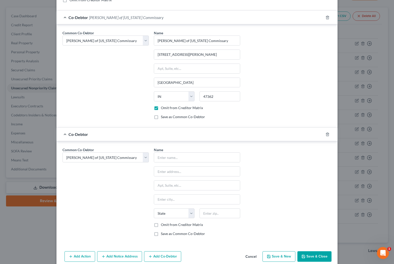
scroll to position [132, 0]
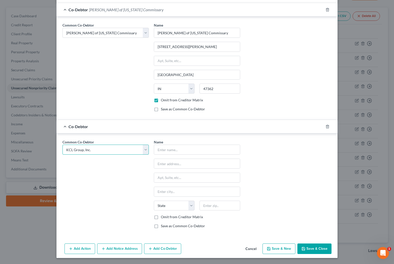
click option "KCL Group, Inc." at bounding box center [0, 0] width 0 height 0
click at [161, 218] on label "Omit from Creditor Matrix" at bounding box center [182, 217] width 42 height 5
click at [163, 218] on input "Omit from Creditor Matrix" at bounding box center [164, 216] width 3 height 3
click at [162, 251] on button "Add Co-Debtor" at bounding box center [162, 249] width 37 height 11
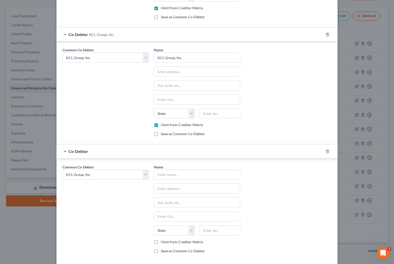
scroll to position [225, 0]
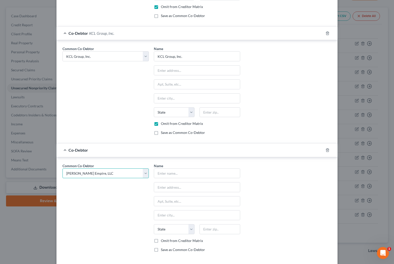
click option "[PERSON_NAME] Empire, LLC" at bounding box center [0, 0] width 0 height 0
click option "[PERSON_NAME] Industries, LLC" at bounding box center [0, 0] width 0 height 0
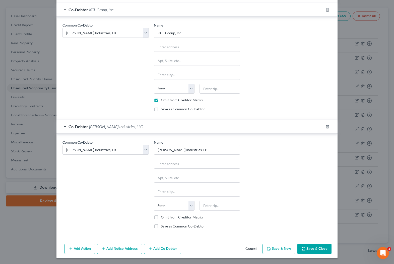
click at [161, 217] on label "Omit from Creditor Matrix" at bounding box center [182, 217] width 42 height 5
click at [163, 217] on input "Omit from Creditor Matrix" at bounding box center [164, 216] width 3 height 3
click at [318, 250] on button "Save & Close" at bounding box center [314, 249] width 34 height 11
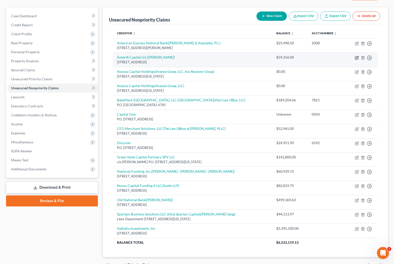
click at [358, 57] on icon "button" at bounding box center [357, 57] width 2 height 2
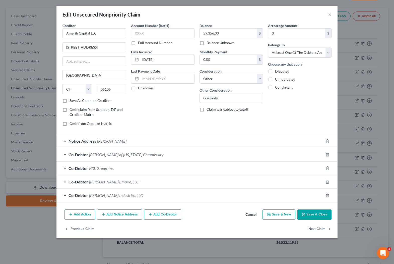
click at [126, 215] on button "Add Notice Address" at bounding box center [119, 215] width 45 height 11
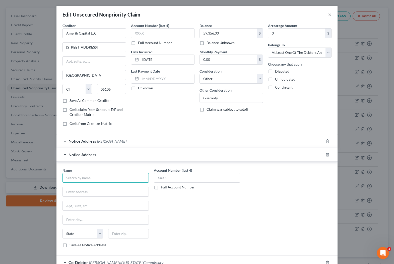
click at [102, 178] on input "text" at bounding box center [105, 178] width 86 height 10
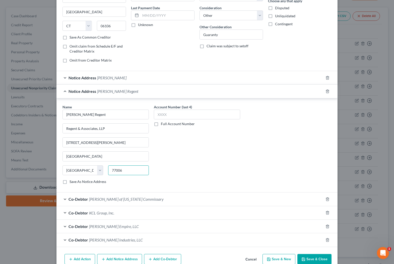
scroll to position [88, 0]
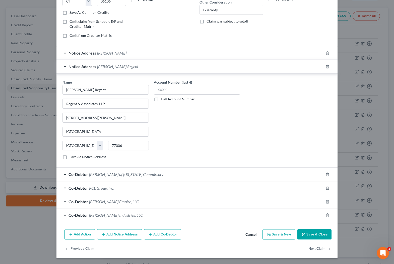
click at [310, 233] on button "Save & Close" at bounding box center [314, 235] width 34 height 11
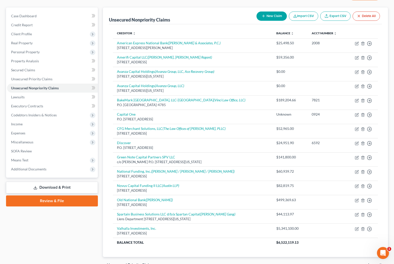
click at [273, 18] on button "New Claim" at bounding box center [271, 16] width 30 height 9
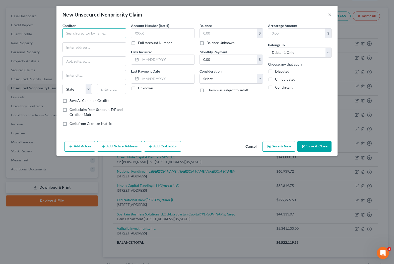
click at [92, 33] on input "text" at bounding box center [93, 33] width 63 height 10
click at [254, 146] on button "Cancel" at bounding box center [250, 147] width 19 height 10
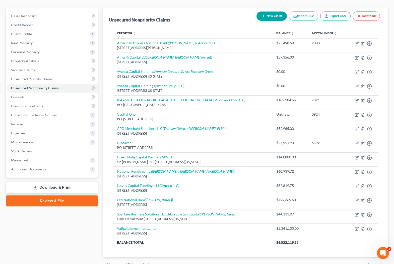
click at [271, 13] on button "New Claim" at bounding box center [271, 16] width 30 height 9
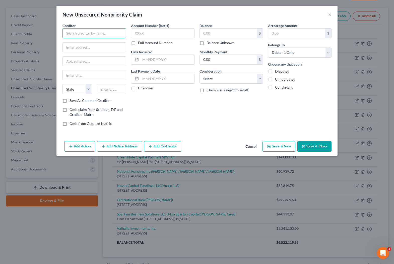
click at [104, 33] on input "text" at bounding box center [93, 33] width 63 height 10
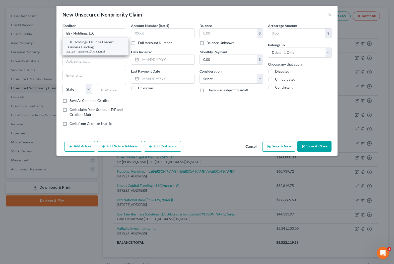
click at [87, 45] on div "EBF Holdings, LLC dba Everest Business Funding" at bounding box center [95, 45] width 58 height 10
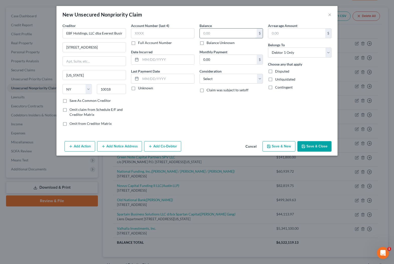
click at [232, 33] on input "text" at bounding box center [228, 34] width 57 height 10
click option "Other" at bounding box center [0, 0] width 0 height 0
click at [211, 99] on input "text" at bounding box center [231, 98] width 63 height 10
click option "At Least One Of The Debtors And Another" at bounding box center [0, 0] width 0 height 0
drag, startPoint x: 77, startPoint y: 46, endPoint x: 61, endPoint y: 46, distance: 16.0
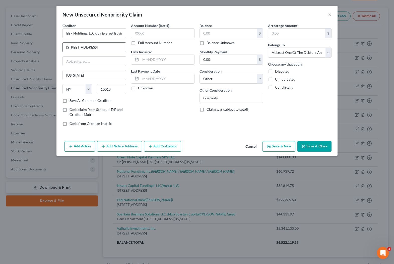
click at [63, 46] on input "[STREET_ADDRESS]" at bounding box center [94, 48] width 63 height 10
click at [69, 102] on label "Save As Common Creditor" at bounding box center [89, 100] width 41 height 5
click at [71, 102] on input "Save As Common Creditor" at bounding box center [72, 99] width 3 height 3
click at [119, 149] on button "Add Notice Address" at bounding box center [119, 146] width 45 height 11
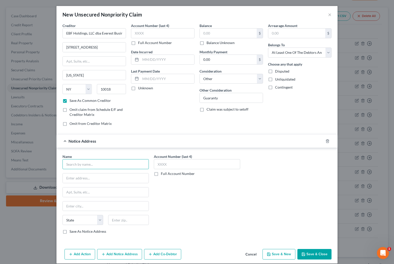
click at [101, 166] on input "text" at bounding box center [105, 164] width 86 height 10
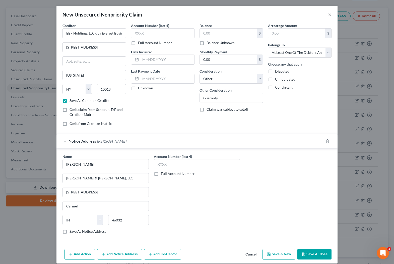
click at [69, 232] on label "Save As Notice Address" at bounding box center [87, 231] width 37 height 5
click at [71, 232] on input "Save As Notice Address" at bounding box center [72, 230] width 3 height 3
click at [172, 254] on button "Add Co-Debtor" at bounding box center [162, 254] width 37 height 11
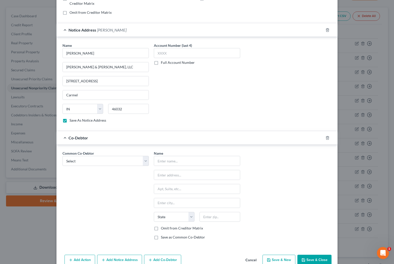
scroll to position [123, 0]
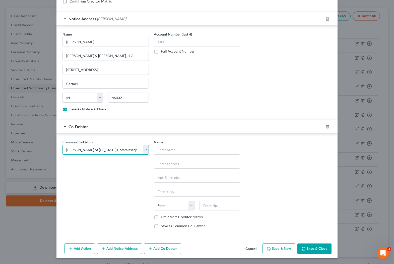
click option "[PERSON_NAME] of [US_STATE] Commissary" at bounding box center [0, 0] width 0 height 0
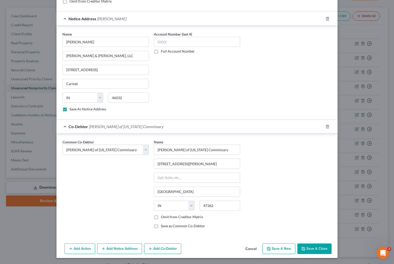
click at [161, 218] on label "Omit from Creditor Matrix" at bounding box center [182, 217] width 42 height 5
click at [163, 218] on input "Omit from Creditor Matrix" at bounding box center [164, 216] width 3 height 3
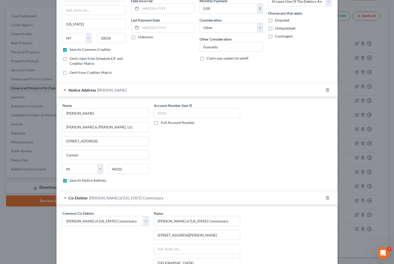
scroll to position [0, 0]
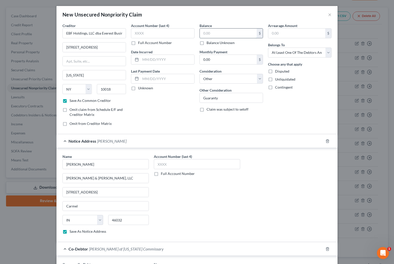
click at [222, 32] on input "text" at bounding box center [228, 34] width 57 height 10
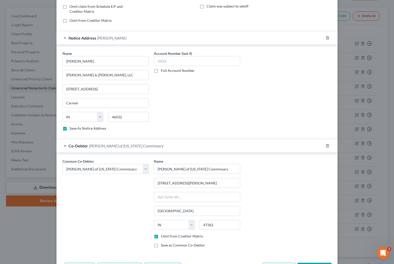
scroll to position [123, 0]
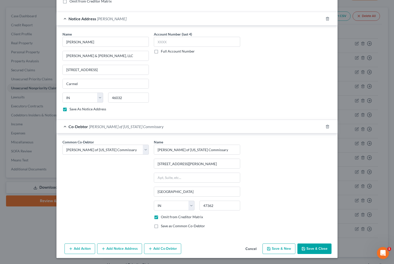
click at [317, 250] on button "Save & Close" at bounding box center [314, 249] width 34 height 11
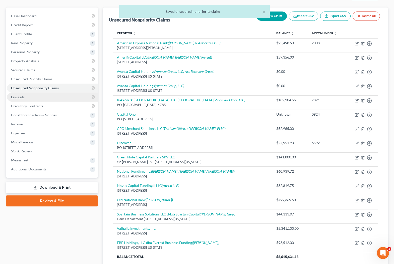
click at [20, 97] on span "Lawsuits" at bounding box center [18, 97] width 14 height 4
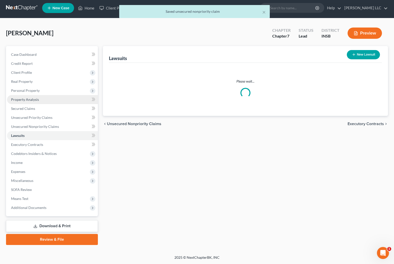
scroll to position [2, 0]
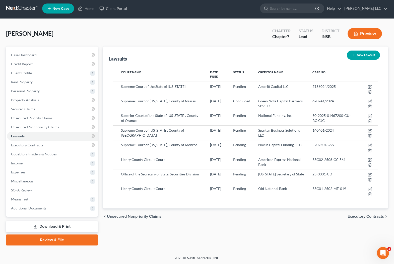
click at [354, 53] on icon "button" at bounding box center [353, 55] width 4 height 4
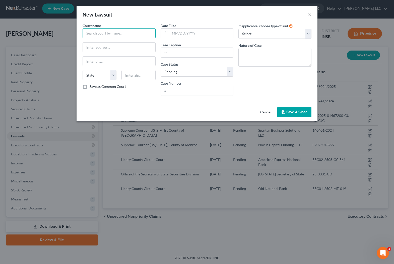
click at [126, 35] on input "text" at bounding box center [118, 33] width 73 height 10
click at [89, 87] on label "Save as Common Court" at bounding box center [107, 86] width 36 height 5
click at [91, 87] on input "Save as Common Court" at bounding box center [92, 85] width 3 height 3
click at [188, 35] on input "text" at bounding box center [201, 34] width 63 height 10
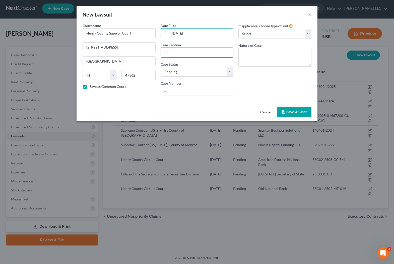
click at [185, 55] on input "text" at bounding box center [197, 53] width 72 height 10
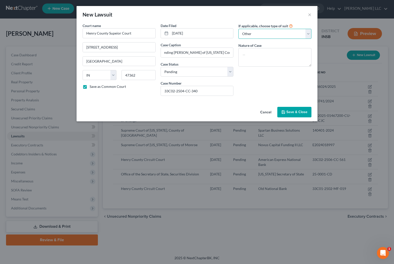
click option "Other" at bounding box center [0, 0] width 0 height 0
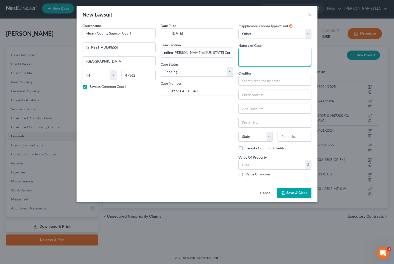
click at [261, 58] on textarea at bounding box center [274, 57] width 73 height 19
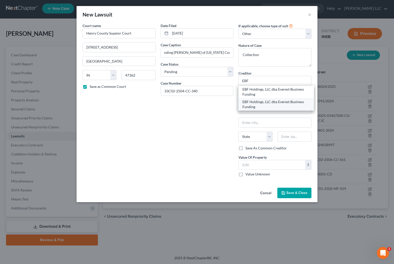
click at [261, 102] on div "EBF Holdings, LLC dba Everest Business Funding" at bounding box center [275, 105] width 67 height 10
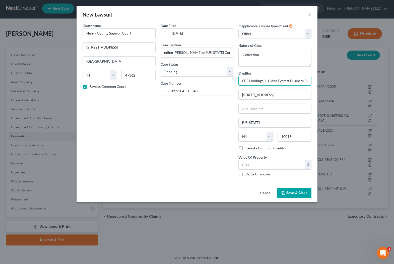
drag, startPoint x: 307, startPoint y: 82, endPoint x: 313, endPoint y: 81, distance: 6.5
click at [307, 81] on input "EBF Holdings, LLC dba Everest Business Funding" at bounding box center [274, 81] width 73 height 10
drag, startPoint x: 309, startPoint y: 82, endPoint x: 218, endPoint y: 80, distance: 91.8
click at [218, 80] on div "Court name * Henry County Supeior Court [GEOGRAPHIC_DATA] [GEOGRAPHIC_DATA] [US…" at bounding box center [197, 102] width 234 height 158
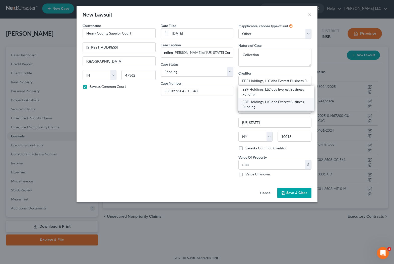
click at [253, 102] on div "EBF Holdings, LLC dba Everest Business Funding" at bounding box center [275, 105] width 67 height 10
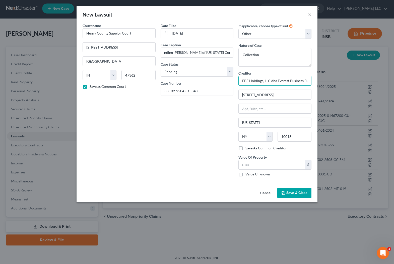
drag, startPoint x: 303, startPoint y: 82, endPoint x: 225, endPoint y: 81, distance: 77.7
click at [225, 81] on div "Court name * Henry County Supeior Court [GEOGRAPHIC_DATA] [GEOGRAPHIC_DATA] [US…" at bounding box center [197, 102] width 234 height 158
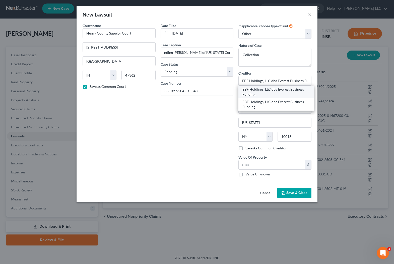
click at [254, 93] on div "EBF Holdings, LLC dba Everest Business Funding" at bounding box center [275, 92] width 67 height 10
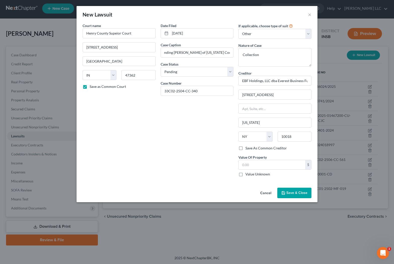
click at [289, 192] on span "Save & Close" at bounding box center [296, 193] width 21 height 4
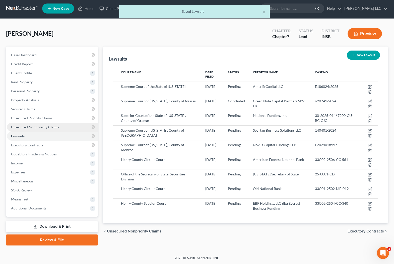
click at [30, 127] on span "Unsecured Nonpriority Claims" at bounding box center [35, 127] width 48 height 4
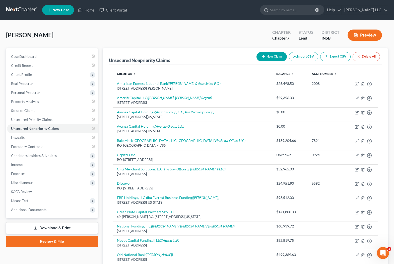
click at [267, 57] on button "New Claim" at bounding box center [271, 56] width 30 height 9
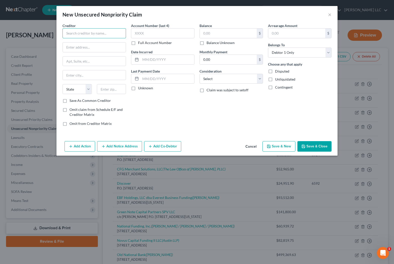
click at [78, 33] on input "text" at bounding box center [93, 33] width 63 height 10
click option "Other" at bounding box center [0, 0] width 0 height 0
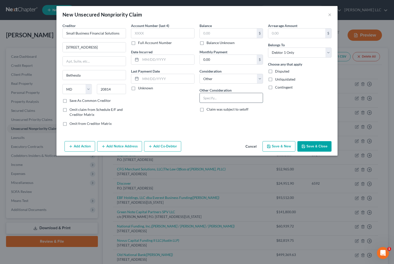
click at [213, 100] on input "text" at bounding box center [231, 98] width 63 height 10
click option "Debtor 1 And Debtor 2 Only" at bounding box center [0, 0] width 0 height 0
click at [69, 101] on label "Save As Common Creditor" at bounding box center [89, 100] width 41 height 5
click at [71, 101] on input "Save As Common Creditor" at bounding box center [72, 99] width 3 height 3
click at [221, 28] on div "Balance $ Balance Unknown Balance Undetermined $ Balance Unknown" at bounding box center [230, 34] width 63 height 22
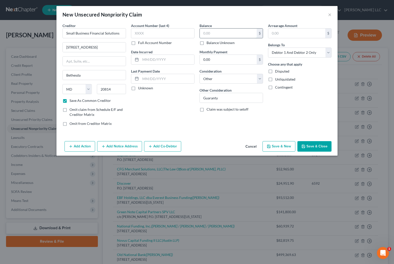
click at [220, 32] on input "text" at bounding box center [228, 34] width 57 height 10
click at [126, 146] on button "Add Notice Address" at bounding box center [119, 146] width 45 height 11
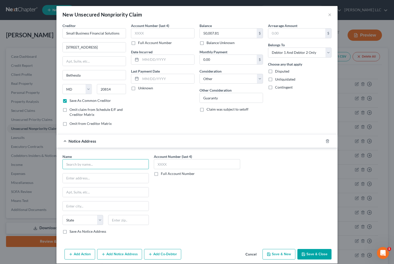
click at [101, 165] on input "text" at bounding box center [105, 164] width 86 height 10
click at [158, 256] on button "Add Co-Debtor" at bounding box center [162, 254] width 37 height 11
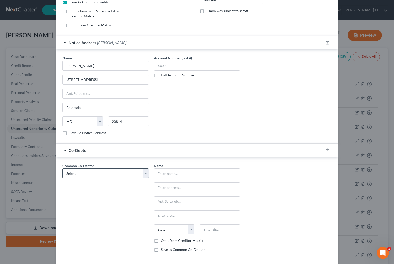
scroll to position [99, 0]
click option "[PERSON_NAME] Industries, LLC" at bounding box center [0, 0] width 0 height 0
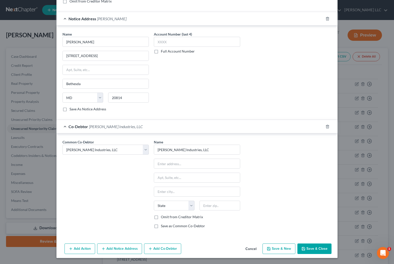
click at [161, 217] on label "Omit from Creditor Matrix" at bounding box center [182, 217] width 42 height 5
click at [163, 217] on input "Omit from Creditor Matrix" at bounding box center [164, 216] width 3 height 3
click at [148, 248] on button "Add Co-Debtor" at bounding box center [162, 249] width 37 height 11
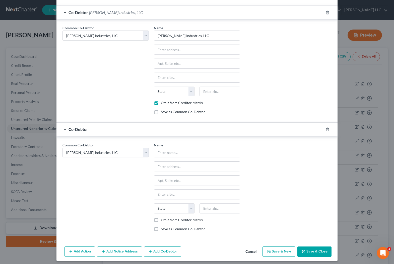
scroll to position [238, 0]
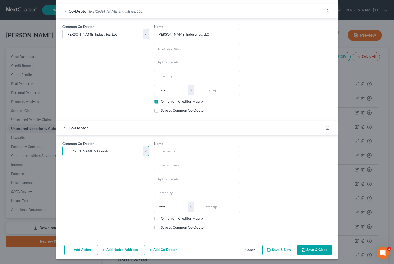
click option "[PERSON_NAME]'s Donuts" at bounding box center [0, 0] width 0 height 0
drag, startPoint x: 157, startPoint y: 219, endPoint x: 153, endPoint y: 219, distance: 3.8
click at [161, 219] on label "Omit from Creditor Matrix" at bounding box center [182, 218] width 42 height 5
click at [163, 219] on input "Omit from Creditor Matrix" at bounding box center [164, 217] width 3 height 3
click at [319, 253] on button "Save & Close" at bounding box center [314, 250] width 34 height 11
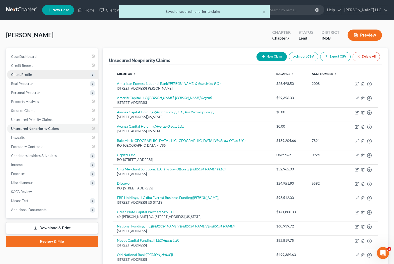
click at [19, 76] on span "Client Profile" at bounding box center [21, 74] width 21 height 4
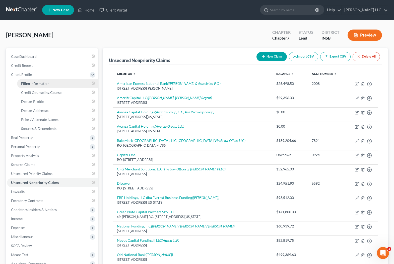
click at [29, 82] on span "Filing Information" at bounding box center [35, 83] width 28 height 4
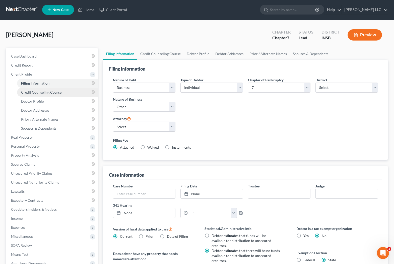
scroll to position [1, 0]
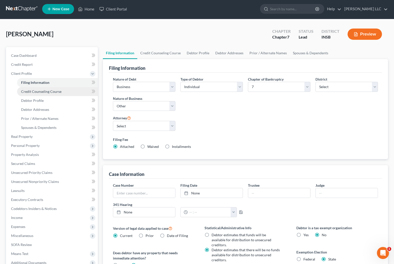
click at [30, 92] on span "Credit Counseling Course" at bounding box center [41, 91] width 40 height 4
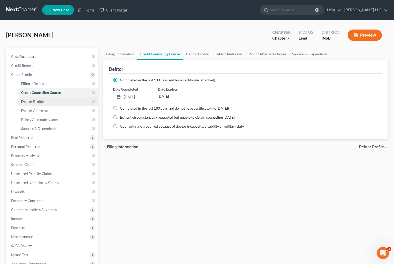
click at [33, 101] on span "Debtor Profile" at bounding box center [32, 102] width 23 height 4
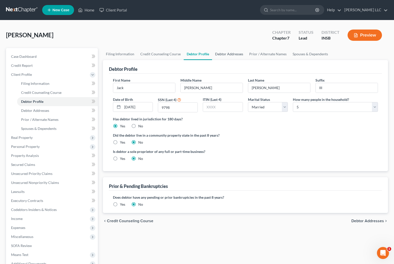
click at [227, 54] on link "Debtor Addresses" at bounding box center [229, 54] width 34 height 12
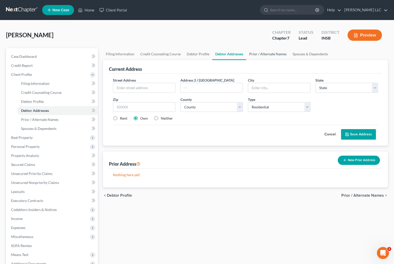
click at [259, 54] on link "Prior / Alternate Names" at bounding box center [267, 54] width 43 height 12
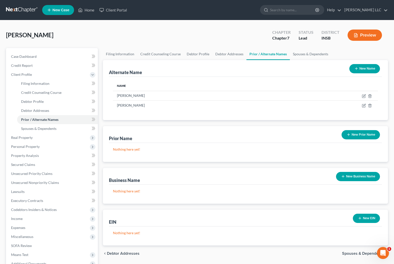
scroll to position [1, 0]
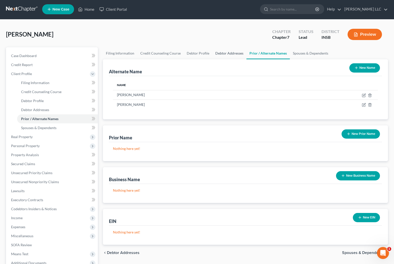
click at [223, 53] on link "Debtor Addresses" at bounding box center [229, 53] width 34 height 12
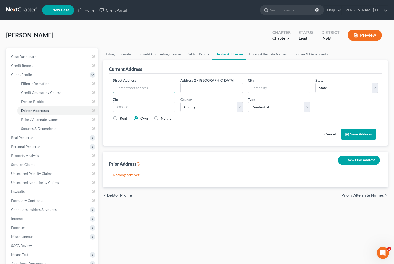
click at [143, 88] on input "text" at bounding box center [144, 88] width 62 height 10
click at [180, 102] on select "County [GEOGRAPHIC_DATA] [GEOGRAPHIC_DATA] [GEOGRAPHIC_DATA] [GEOGRAPHIC_DATA] …" at bounding box center [211, 107] width 62 height 10
click option "Henry County" at bounding box center [0, 0] width 0 height 0
click at [351, 134] on button "Save Address" at bounding box center [358, 134] width 35 height 11
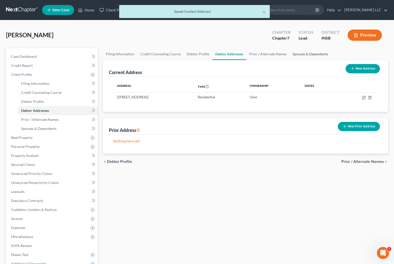
click at [298, 54] on link "Spouses & Dependents" at bounding box center [309, 54] width 41 height 12
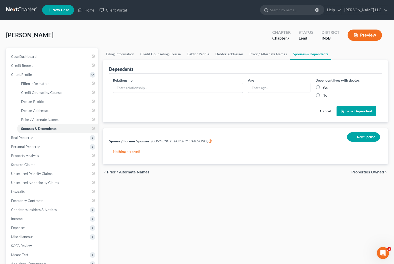
click at [322, 88] on label "Yes" at bounding box center [324, 87] width 5 height 5
click at [324, 88] on input "Yes" at bounding box center [325, 86] width 3 height 3
click at [125, 90] on input "text" at bounding box center [177, 88] width 129 height 10
click at [354, 109] on button "Save Dependent" at bounding box center [355, 111] width 39 height 11
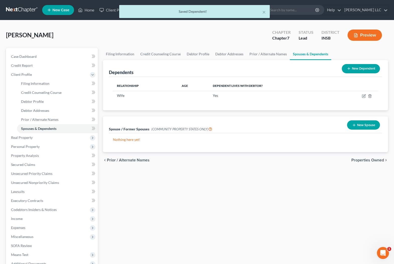
drag, startPoint x: 366, startPoint y: 70, endPoint x: 360, endPoint y: 68, distance: 6.4
click at [365, 69] on button "New Dependent" at bounding box center [360, 68] width 38 height 9
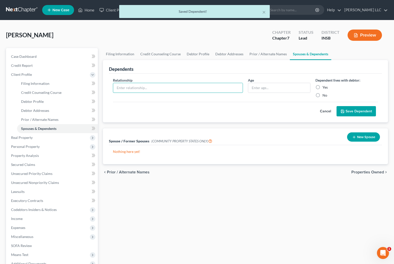
drag, startPoint x: 123, startPoint y: 88, endPoint x: 171, endPoint y: 95, distance: 48.2
click at [123, 88] on input "text" at bounding box center [177, 88] width 129 height 10
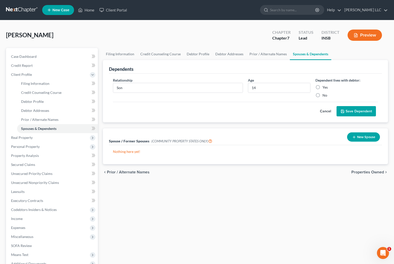
click at [322, 87] on label "Yes" at bounding box center [324, 87] width 5 height 5
click at [324, 87] on input "Yes" at bounding box center [325, 86] width 3 height 3
click at [353, 109] on button "Save Dependent" at bounding box center [355, 111] width 39 height 11
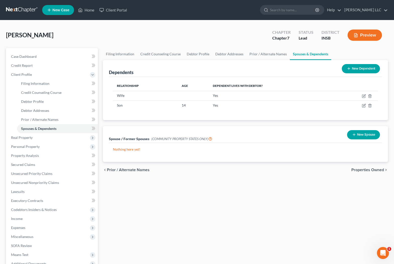
click at [354, 69] on button "New Dependent" at bounding box center [360, 68] width 38 height 9
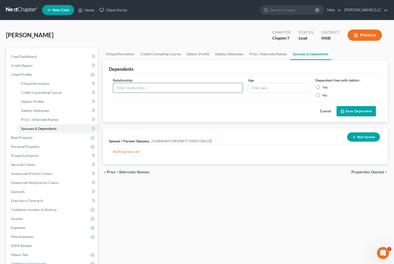
click at [153, 87] on input "text" at bounding box center [177, 88] width 129 height 10
click at [322, 87] on label "Yes" at bounding box center [324, 87] width 5 height 5
click at [324, 87] on input "Yes" at bounding box center [325, 86] width 3 height 3
click at [355, 110] on button "Save Dependent" at bounding box center [355, 111] width 39 height 11
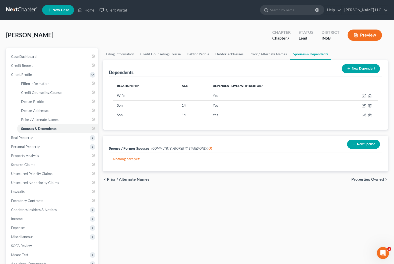
click at [355, 69] on button "New Dependent" at bounding box center [360, 68] width 38 height 9
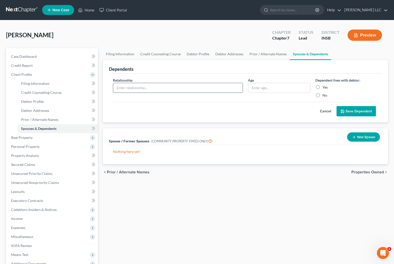
click at [170, 89] on input "text" at bounding box center [177, 88] width 129 height 10
click at [322, 88] on label "Yes" at bounding box center [324, 87] width 5 height 5
click at [324, 88] on input "Yes" at bounding box center [325, 86] width 3 height 3
click at [358, 114] on button "Save Dependent" at bounding box center [355, 111] width 39 height 11
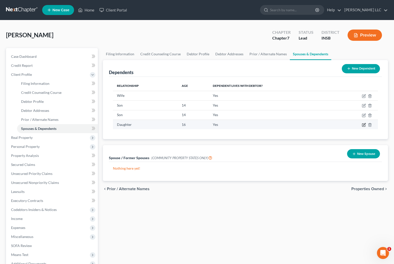
click at [363, 126] on icon "button" at bounding box center [363, 125] width 4 height 4
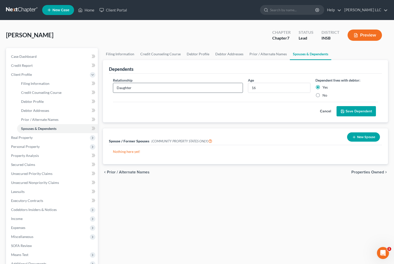
drag, startPoint x: 144, startPoint y: 82, endPoint x: 138, endPoint y: 85, distance: 6.7
click at [138, 85] on div "Relationship * Daughter" at bounding box center [177, 88] width 135 height 20
drag, startPoint x: 130, startPoint y: 87, endPoint x: 109, endPoint y: 88, distance: 21.1
click at [113, 88] on input "Daughter" at bounding box center [177, 88] width 129 height 10
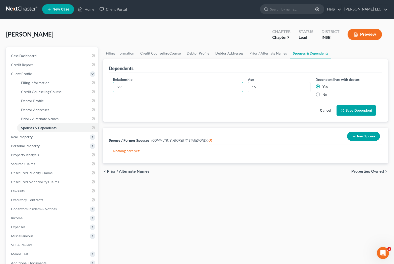
scroll to position [1, 0]
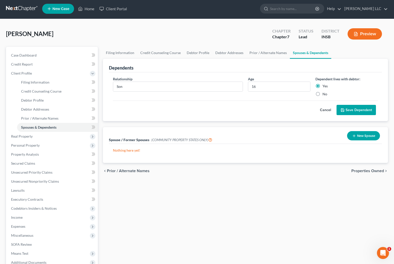
click at [338, 108] on button "Save Dependent" at bounding box center [355, 110] width 39 height 11
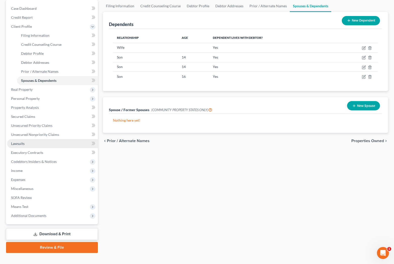
scroll to position [56, 0]
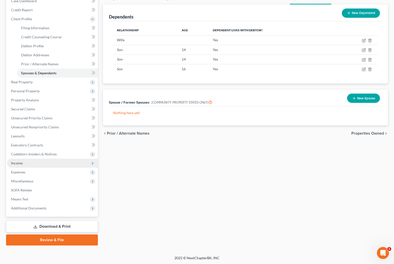
click at [17, 163] on span "Income" at bounding box center [17, 163] width 12 height 4
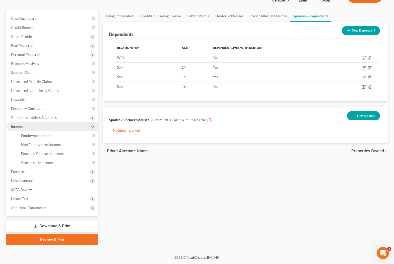
scroll to position [38, 0]
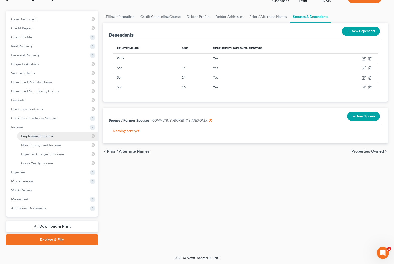
click at [44, 137] on span "Employment Income" at bounding box center [37, 136] width 32 height 4
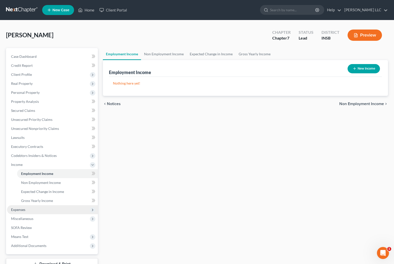
click at [26, 210] on span "Expenses" at bounding box center [52, 210] width 91 height 9
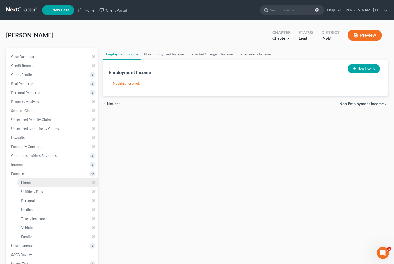
click at [26, 184] on span "Home" at bounding box center [26, 183] width 10 height 4
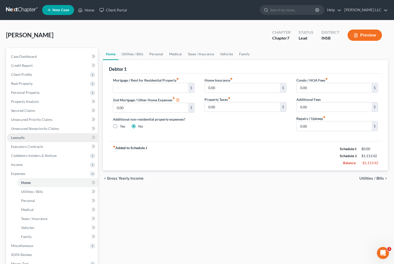
click at [15, 139] on span "Lawsuits" at bounding box center [18, 138] width 14 height 4
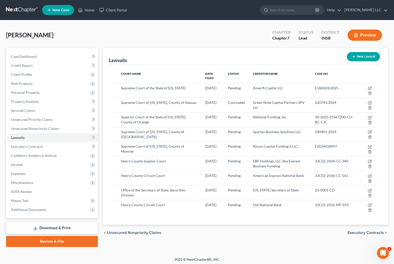
click at [355, 56] on icon "button" at bounding box center [353, 57] width 4 height 4
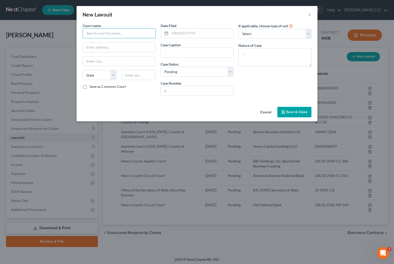
click at [95, 34] on input "text" at bounding box center [118, 33] width 73 height 10
click at [184, 37] on input "text" at bounding box center [201, 34] width 63 height 10
click at [179, 51] on input "text" at bounding box center [197, 53] width 72 height 10
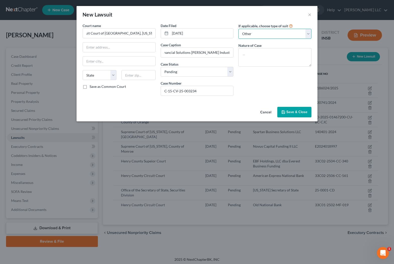
click option "Other" at bounding box center [0, 0] width 0 height 0
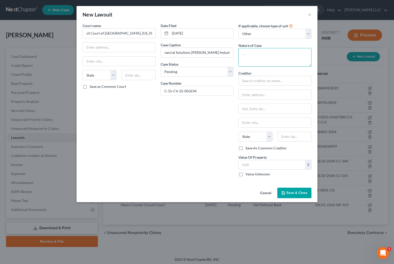
click at [252, 58] on textarea at bounding box center [274, 57] width 73 height 19
click at [252, 80] on input "text" at bounding box center [274, 81] width 73 height 10
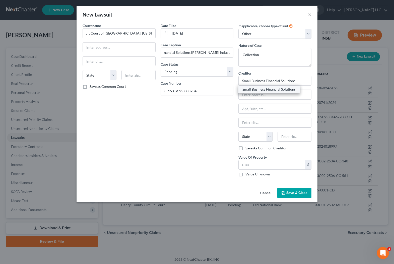
click at [254, 90] on div "Small Business Financial Solutions" at bounding box center [268, 89] width 53 height 5
click at [292, 194] on span "Save & Close" at bounding box center [296, 193] width 21 height 4
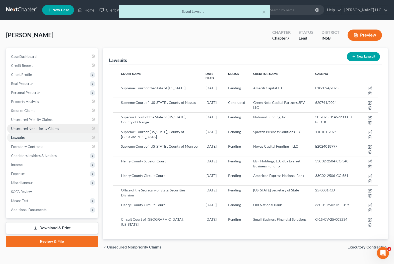
click at [28, 128] on span "Unsecured Nonpriority Claims" at bounding box center [35, 129] width 48 height 4
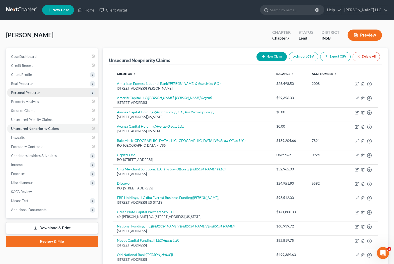
click at [24, 92] on span "Personal Property" at bounding box center [25, 92] width 29 height 4
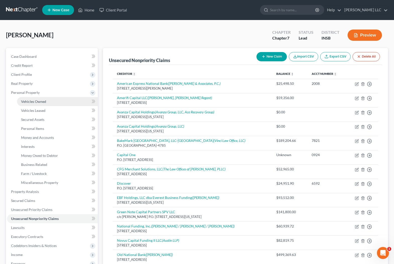
click at [26, 104] on link "Vehicles Owned" at bounding box center [57, 101] width 81 height 9
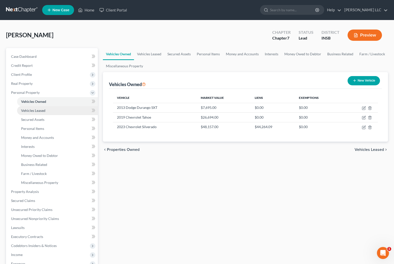
click at [29, 111] on span "Vehicles Leased" at bounding box center [33, 111] width 24 height 4
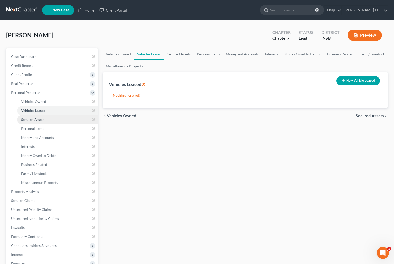
click at [28, 120] on span "Secured Assets" at bounding box center [32, 120] width 23 height 4
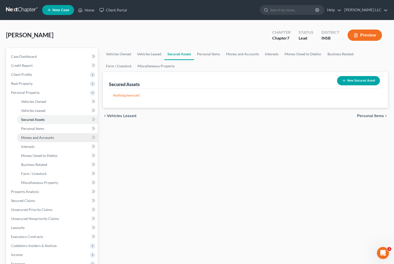
click at [35, 139] on span "Money and Accounts" at bounding box center [37, 138] width 33 height 4
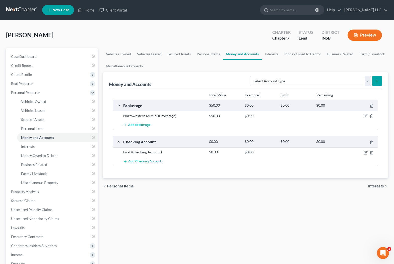
click at [364, 154] on icon "button" at bounding box center [365, 153] width 4 height 4
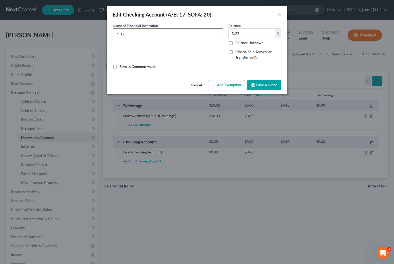
click at [145, 34] on input "First" at bounding box center [168, 34] width 110 height 10
click at [272, 86] on button "Save & Close" at bounding box center [264, 85] width 34 height 11
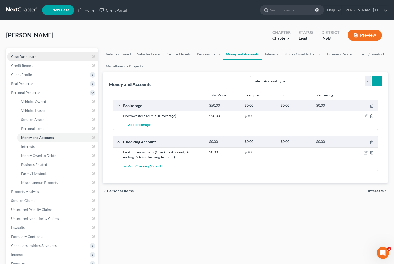
click at [27, 56] on span "Case Dashboard" at bounding box center [24, 56] width 26 height 4
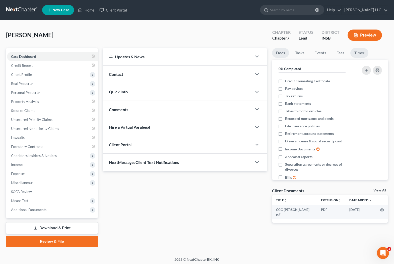
drag, startPoint x: 371, startPoint y: 54, endPoint x: 366, endPoint y: 54, distance: 4.8
click at [367, 54] on ul "Docs Tasks Events Fees Timer" at bounding box center [330, 54] width 116 height 12
click at [365, 53] on link "Timer" at bounding box center [359, 53] width 18 height 10
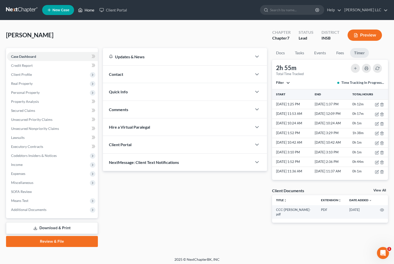
click at [90, 11] on link "Home" at bounding box center [85, 10] width 21 height 9
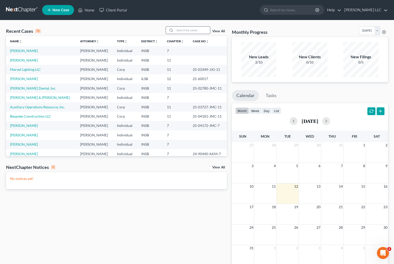
click at [178, 31] on input "search" at bounding box center [192, 30] width 35 height 7
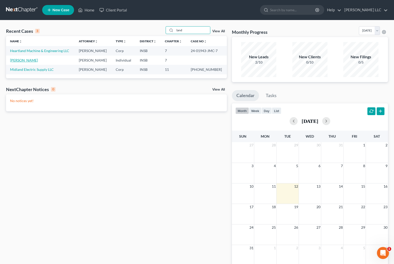
click at [21, 60] on link "[PERSON_NAME]" at bounding box center [24, 60] width 28 height 4
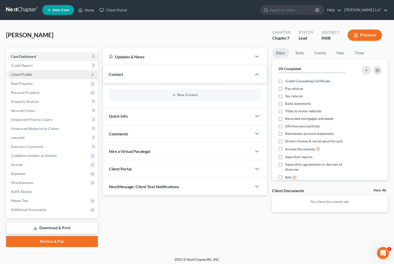
click at [20, 74] on span "Client Profile" at bounding box center [21, 74] width 21 height 4
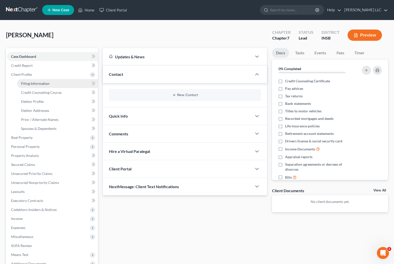
click at [33, 85] on span "Filing Information" at bounding box center [35, 83] width 28 height 4
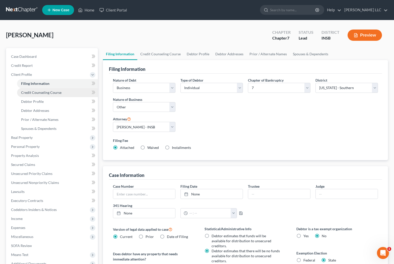
click at [37, 91] on span "Credit Counseling Course" at bounding box center [41, 92] width 40 height 4
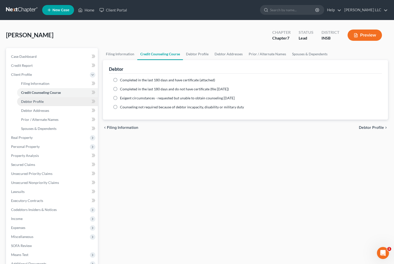
click at [35, 103] on span "Debtor Profile" at bounding box center [32, 102] width 23 height 4
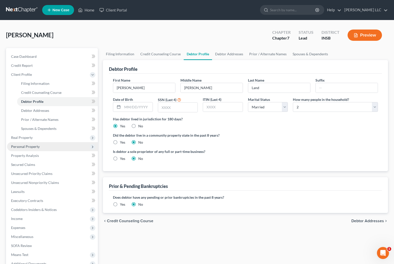
click at [33, 146] on span "Personal Property" at bounding box center [25, 147] width 29 height 4
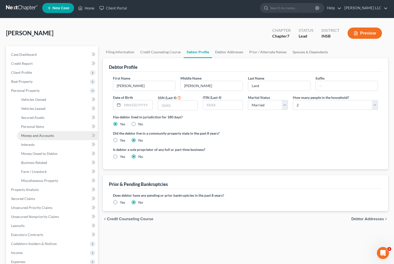
click at [47, 136] on span "Money and Accounts" at bounding box center [37, 136] width 33 height 4
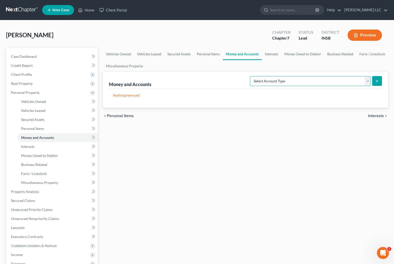
click at [250, 76] on select "Select Account Type Brokerage (A/B: 18, SOFA: 20) Cash on Hand (A/B: 16) Certif…" at bounding box center [310, 81] width 121 height 10
click option "Checking Account (A/B: 17, SOFA: 20)" at bounding box center [0, 0] width 0 height 0
click at [379, 81] on button "submit" at bounding box center [377, 81] width 10 height 10
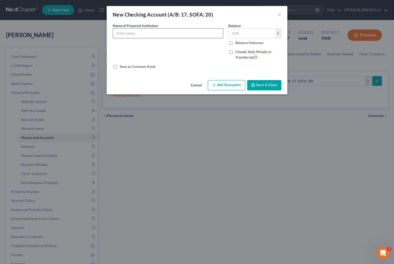
click at [125, 32] on input "text" at bounding box center [168, 34] width 110 height 10
click at [266, 85] on button "Save & Close" at bounding box center [264, 85] width 34 height 11
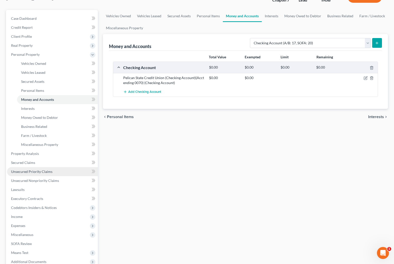
scroll to position [41, 0]
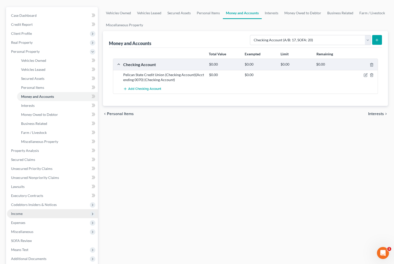
click at [20, 213] on span "Income" at bounding box center [17, 214] width 12 height 4
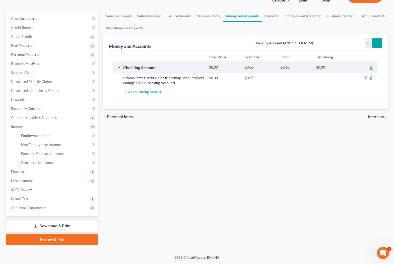
scroll to position [38, 0]
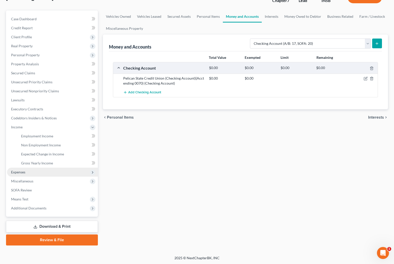
click at [22, 169] on span "Expenses" at bounding box center [52, 172] width 91 height 9
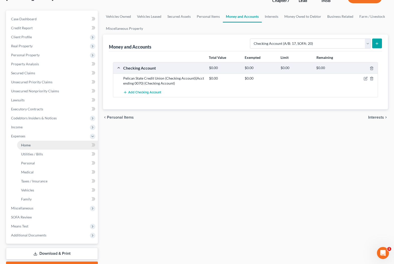
click at [26, 144] on span "Home" at bounding box center [26, 145] width 10 height 4
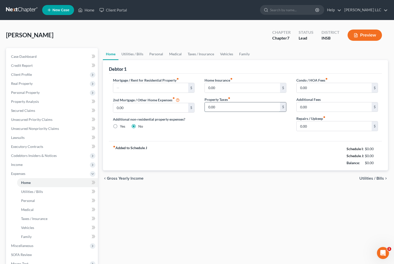
click at [249, 107] on input "0.00" at bounding box center [242, 108] width 75 height 10
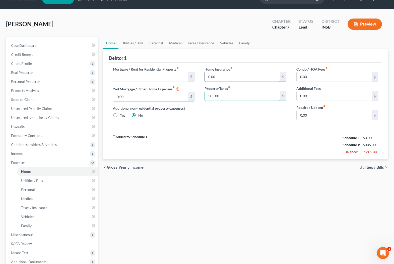
scroll to position [11, 0]
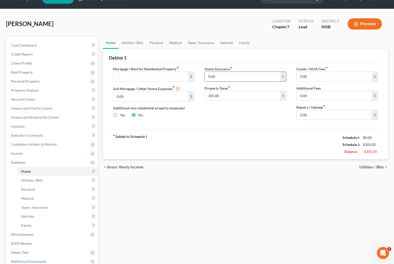
drag, startPoint x: 224, startPoint y: 79, endPoint x: 217, endPoint y: 77, distance: 7.5
click at [217, 77] on input "0.00" at bounding box center [242, 77] width 75 height 10
click at [317, 117] on input "0.00" at bounding box center [333, 115] width 75 height 10
click at [140, 98] on input "0.00" at bounding box center [150, 97] width 75 height 10
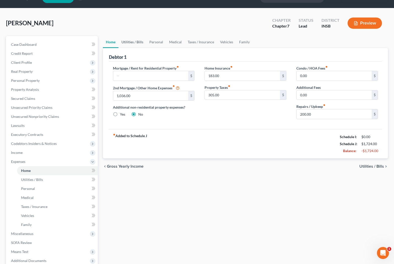
click at [139, 42] on link "Utilities / Bills" at bounding box center [132, 42] width 28 height 12
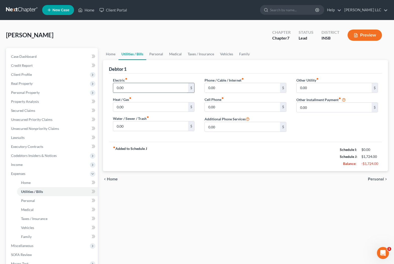
click at [145, 92] on input "0.00" at bounding box center [150, 88] width 75 height 10
drag, startPoint x: 138, startPoint y: 125, endPoint x: 125, endPoint y: 126, distance: 12.8
click at [125, 126] on input "0.00" at bounding box center [150, 127] width 75 height 10
drag, startPoint x: 242, startPoint y: 91, endPoint x: 229, endPoint y: 90, distance: 13.6
click at [229, 90] on input "0.00" at bounding box center [242, 88] width 75 height 10
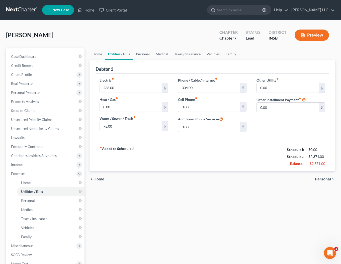
click at [137, 53] on link "Personal" at bounding box center [143, 54] width 20 height 12
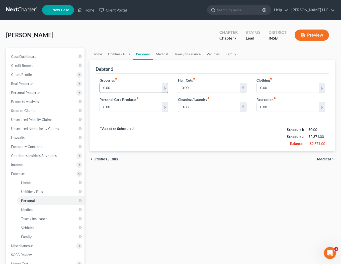
click at [128, 86] on input "0.00" at bounding box center [131, 88] width 62 height 10
drag, startPoint x: 49, startPoint y: 25, endPoint x: 172, endPoint y: 56, distance: 126.9
click at [157, 55] on link "Medical" at bounding box center [162, 54] width 19 height 12
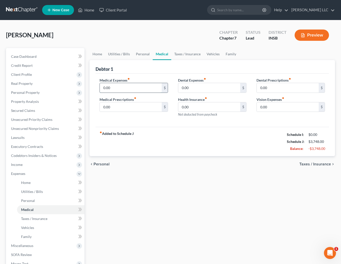
click at [131, 90] on input "0.00" at bounding box center [131, 88] width 62 height 10
click at [185, 55] on link "Taxes / Insurance" at bounding box center [187, 54] width 32 height 12
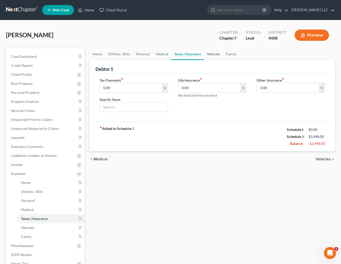
click at [208, 54] on link "Vehicles" at bounding box center [213, 54] width 19 height 12
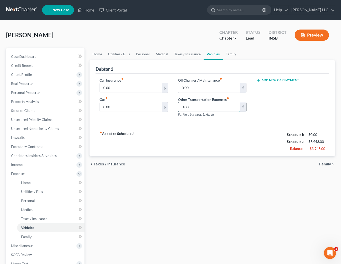
drag, startPoint x: 203, startPoint y: 106, endPoint x: 184, endPoint y: 106, distance: 19.1
click at [184, 106] on input "0.00" at bounding box center [209, 108] width 62 height 10
click at [182, 53] on link "Taxes / Insurance" at bounding box center [187, 54] width 32 height 12
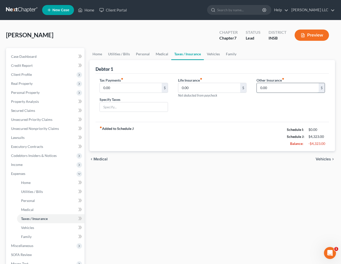
drag, startPoint x: 267, startPoint y: 88, endPoint x: 274, endPoint y: 90, distance: 7.5
click at [267, 88] on input "0.00" at bounding box center [288, 88] width 62 height 10
click at [165, 52] on link "Medical" at bounding box center [162, 54] width 19 height 12
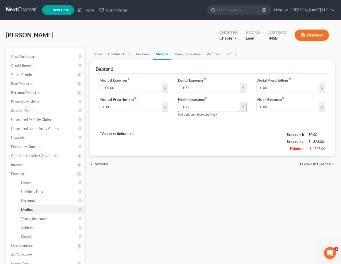
drag, startPoint x: 206, startPoint y: 108, endPoint x: 195, endPoint y: 107, distance: 11.8
click at [195, 107] on input "0.00" at bounding box center [209, 108] width 62 height 10
click at [18, 119] on span "Unsecured Priority Claims" at bounding box center [31, 120] width 41 height 4
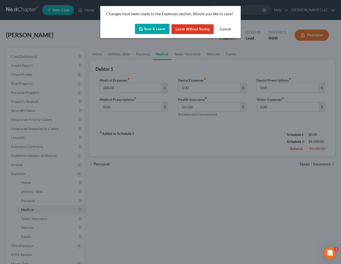
click at [151, 29] on button "Save & Leave" at bounding box center [152, 29] width 35 height 11
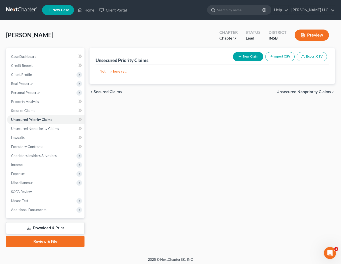
click at [254, 58] on button "New Claim" at bounding box center [248, 56] width 30 height 9
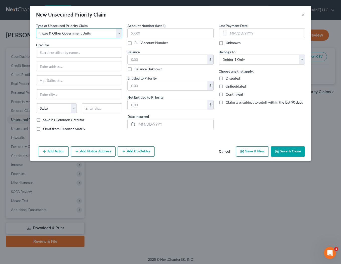
click option "Taxes & Other Government Units" at bounding box center [0, 0] width 0 height 0
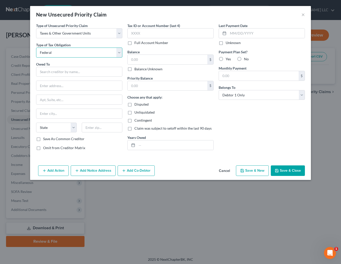
click option "Federal" at bounding box center [0, 0] width 0 height 0
click at [84, 69] on input "text" at bounding box center [79, 72] width 86 height 10
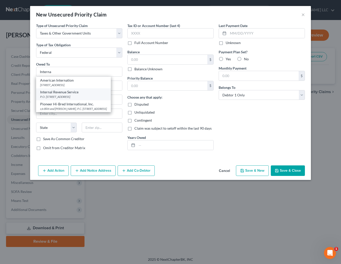
click at [78, 91] on div "Internal Revenue Service" at bounding box center [73, 92] width 67 height 5
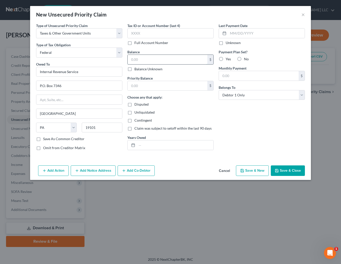
click at [147, 59] on input "text" at bounding box center [168, 60] width 80 height 10
click at [226, 59] on label "Yes" at bounding box center [228, 59] width 5 height 5
click at [228, 59] on input "Yes" at bounding box center [229, 58] width 3 height 3
click at [235, 80] on input "text" at bounding box center [259, 76] width 80 height 10
click at [260, 171] on button "Save & New" at bounding box center [252, 171] width 33 height 11
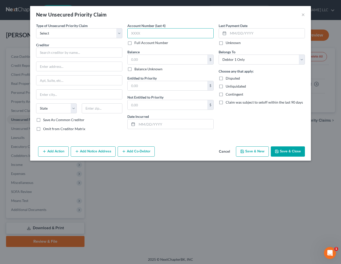
click at [148, 32] on input "text" at bounding box center [170, 33] width 86 height 10
click option "Debtor 1 And Debtor 2 Only" at bounding box center [0, 0] width 0 height 0
click at [133, 153] on button "Add Co-Debtor" at bounding box center [136, 152] width 37 height 11
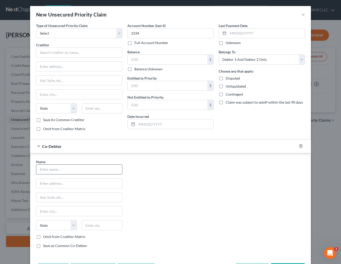
click at [54, 170] on input "text" at bounding box center [79, 170] width 86 height 10
click at [43, 237] on label "Omit from Creditor Matrix" at bounding box center [64, 237] width 42 height 5
click at [45, 237] on input "Omit from Creditor Matrix" at bounding box center [46, 236] width 3 height 3
click option "Debtor 1 And Debtor 2 Only" at bounding box center [0, 0] width 0 height 0
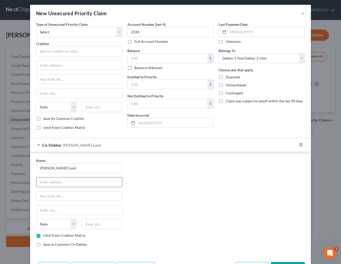
click at [53, 186] on input "text" at bounding box center [79, 183] width 86 height 10
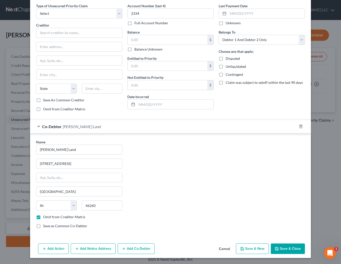
click at [251, 250] on button "Save & New" at bounding box center [252, 249] width 33 height 11
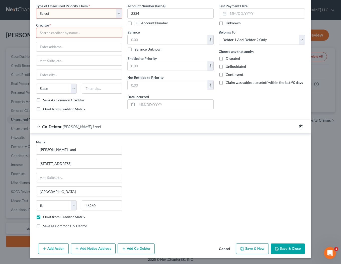
click at [301, 128] on icon "button" at bounding box center [301, 127] width 4 height 4
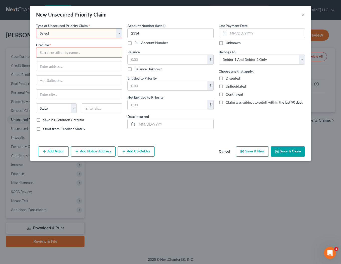
scroll to position [0, 0]
click at [227, 152] on button "Cancel" at bounding box center [224, 152] width 19 height 10
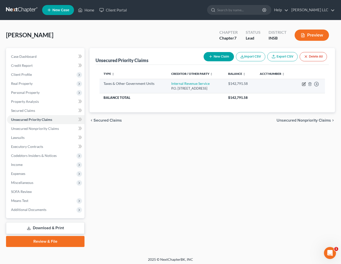
click at [303, 84] on icon "button" at bounding box center [304, 84] width 4 height 4
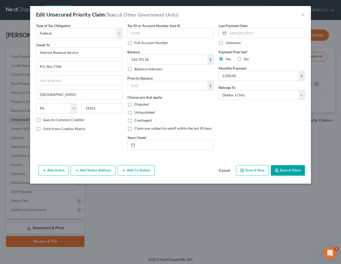
click at [128, 170] on button "Add Co-Debtor" at bounding box center [136, 170] width 37 height 11
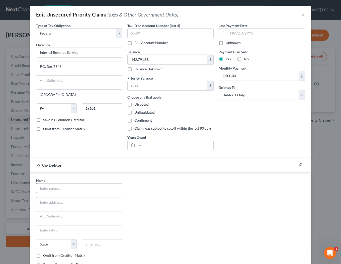
click at [66, 189] on input "text" at bounding box center [79, 189] width 86 height 10
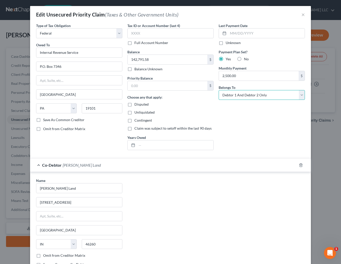
click option "Debtor 1 And Debtor 2 Only" at bounding box center [0, 0] width 0 height 0
click option "At Least One Of The Debtors And Another" at bounding box center [0, 0] width 0 height 0
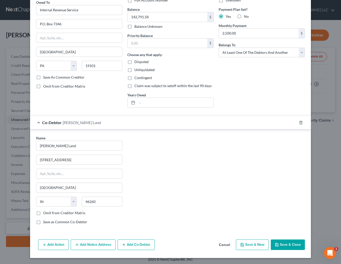
click at [43, 214] on label "Omit from Creditor Matrix" at bounding box center [64, 213] width 42 height 5
click at [45, 214] on input "Omit from Creditor Matrix" at bounding box center [46, 212] width 3 height 3
click at [285, 243] on button "Save & Close" at bounding box center [288, 245] width 34 height 11
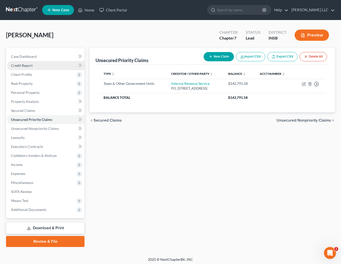
click at [26, 66] on span "Credit Report" at bounding box center [22, 65] width 22 height 4
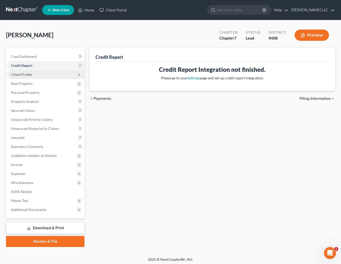
click at [26, 75] on span "Client Profile" at bounding box center [21, 74] width 21 height 4
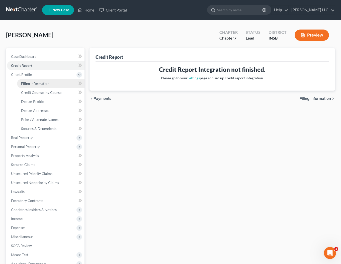
click at [37, 84] on span "Filing Information" at bounding box center [35, 83] width 28 height 4
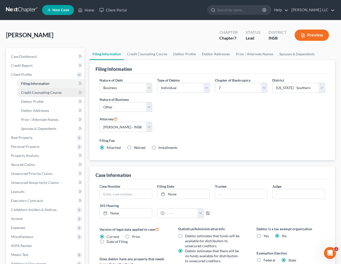
click at [34, 92] on span "Credit Counseling Course" at bounding box center [41, 92] width 40 height 4
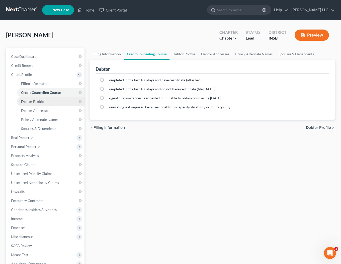
click at [34, 102] on span "Debtor Profile" at bounding box center [32, 102] width 23 height 4
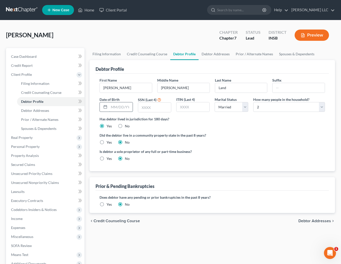
click at [124, 108] on input "text" at bounding box center [121, 108] width 24 height 10
drag, startPoint x: 151, startPoint y: 109, endPoint x: 158, endPoint y: 111, distance: 7.2
click at [151, 109] on input "text" at bounding box center [154, 108] width 33 height 10
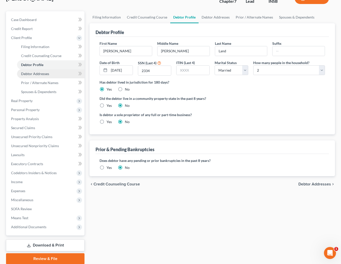
click at [39, 71] on link "Debtor Addresses" at bounding box center [50, 73] width 67 height 9
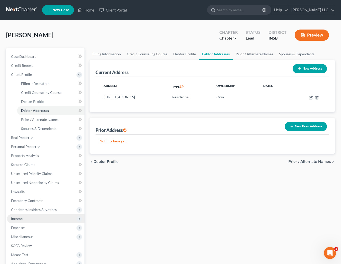
click at [22, 219] on span "Income" at bounding box center [17, 219] width 12 height 4
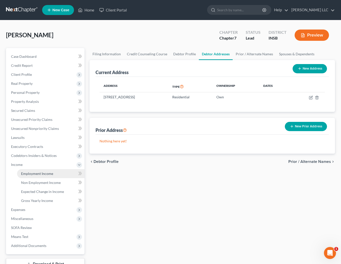
click at [37, 173] on span "Employment Income" at bounding box center [37, 174] width 32 height 4
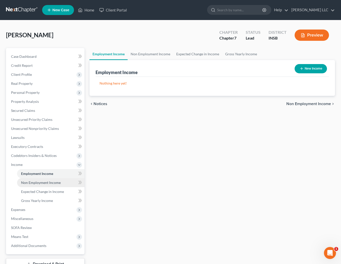
click at [42, 185] on link "Non Employment Income" at bounding box center [50, 182] width 67 height 9
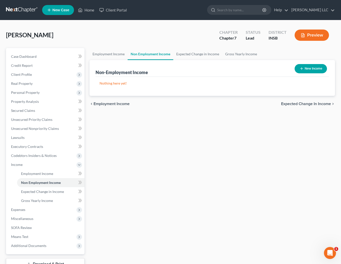
click at [308, 68] on button "New Income" at bounding box center [311, 68] width 32 height 9
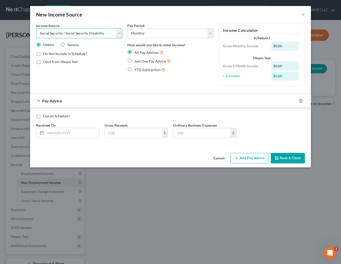
click option "Social Security / Social Security Disability" at bounding box center [0, 0] width 0 height 0
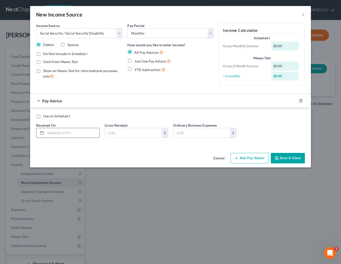
click at [73, 134] on input "text" at bounding box center [73, 133] width 54 height 10
click at [43, 118] on label "Use on Schedule I" at bounding box center [56, 116] width 27 height 5
click at [45, 117] on input "Use on Schedule I" at bounding box center [46, 115] width 3 height 3
click at [78, 136] on input "text" at bounding box center [73, 133] width 54 height 10
click at [124, 135] on input "text" at bounding box center [133, 133] width 57 height 10
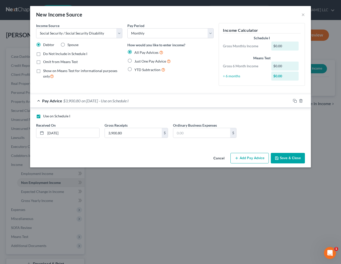
click at [282, 158] on button "Save & Close" at bounding box center [288, 158] width 34 height 11
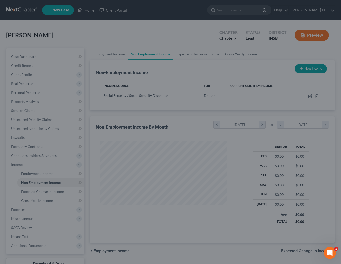
scroll to position [90, 137]
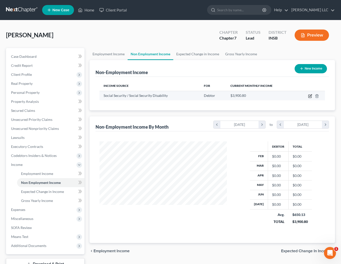
click at [311, 97] on icon "button" at bounding box center [310, 96] width 4 height 4
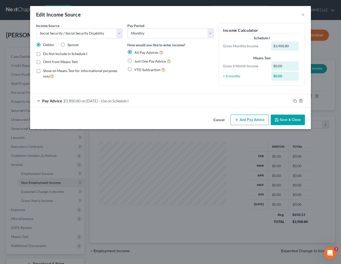
click at [37, 101] on div "Pay Advice $3,900.80 on [DATE] - Use on Schedule I" at bounding box center [160, 100] width 261 height 13
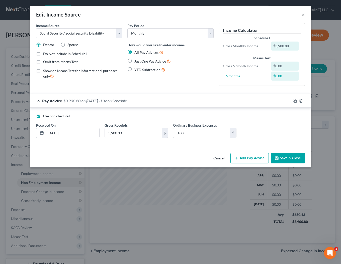
click at [291, 157] on button "Save & Close" at bounding box center [288, 158] width 34 height 11
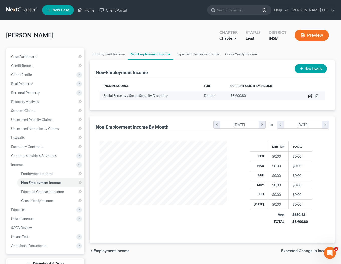
click at [310, 96] on icon "button" at bounding box center [310, 96] width 2 height 2
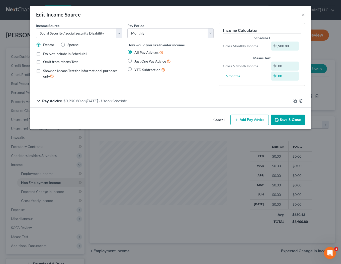
click at [63, 101] on div "Pay Advice $3,900.80 on [DATE] - Use on Schedule I" at bounding box center [160, 100] width 261 height 13
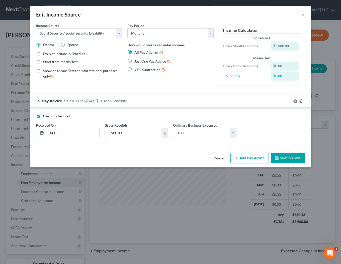
click at [43, 117] on label "Use on Schedule I" at bounding box center [56, 116] width 27 height 5
click at [45, 117] on input "Use on Schedule I" at bounding box center [46, 115] width 3 height 3
click at [278, 157] on icon "button" at bounding box center [277, 158] width 4 height 4
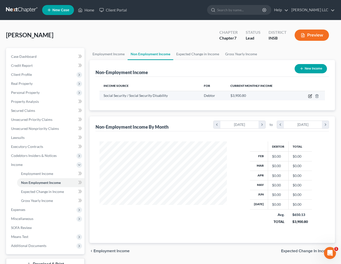
click at [310, 95] on icon "button" at bounding box center [310, 96] width 4 height 4
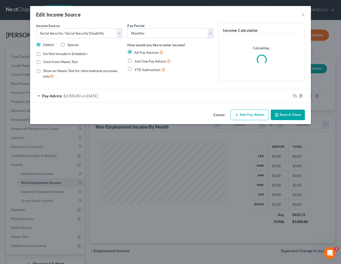
click at [58, 96] on span "Pay Advice" at bounding box center [52, 96] width 20 height 5
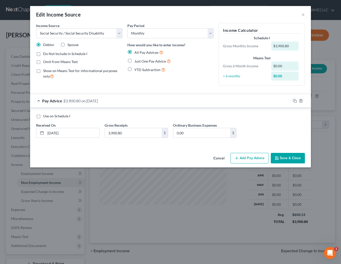
click at [134, 61] on label "Just One Pay Advice" at bounding box center [152, 61] width 36 height 6
click at [136, 61] on input "Just One Pay Advice" at bounding box center [137, 59] width 3 height 3
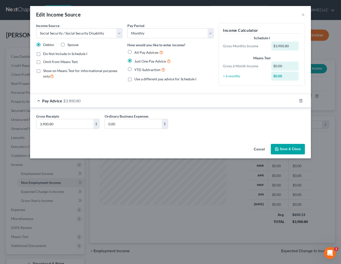
click at [293, 149] on button "Save & Close" at bounding box center [288, 149] width 34 height 11
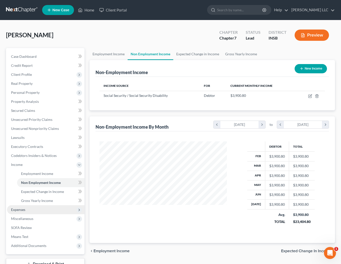
click at [19, 211] on span "Expenses" at bounding box center [18, 210] width 14 height 4
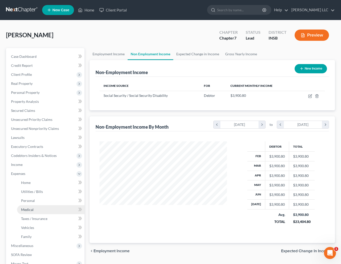
click at [27, 211] on span "Medical" at bounding box center [27, 210] width 13 height 4
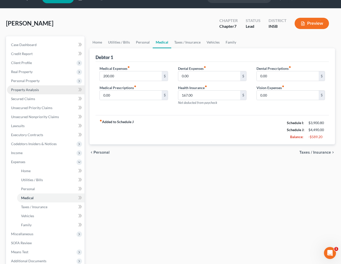
scroll to position [12, 0]
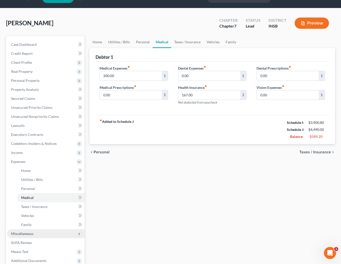
click at [23, 235] on span "Miscellaneous" at bounding box center [22, 234] width 22 height 4
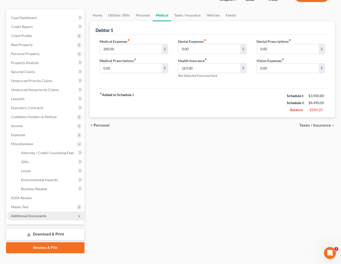
scroll to position [47, 0]
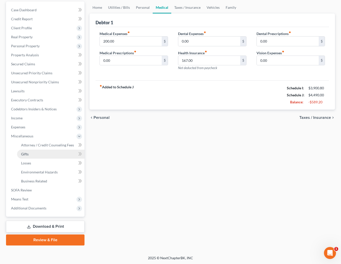
click at [26, 156] on span "Gifts" at bounding box center [25, 154] width 8 height 4
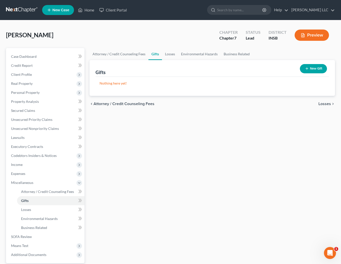
click at [310, 68] on button "New Gift" at bounding box center [313, 68] width 27 height 9
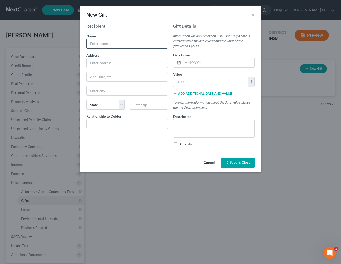
click at [104, 45] on input "text" at bounding box center [126, 44] width 81 height 10
click at [109, 127] on input "text" at bounding box center [126, 124] width 81 height 10
click at [203, 62] on input "text" at bounding box center [218, 63] width 72 height 10
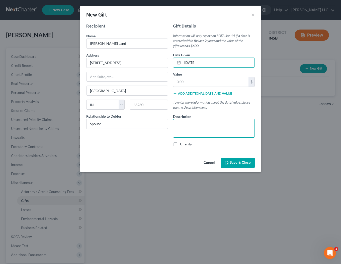
click at [197, 130] on textarea at bounding box center [214, 128] width 82 height 19
click at [208, 131] on textarea at bounding box center [214, 128] width 82 height 19
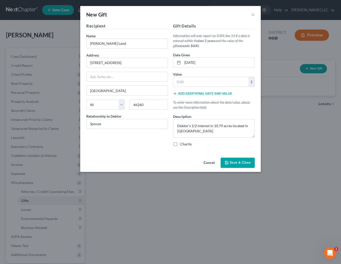
click at [232, 163] on span "Save & Close" at bounding box center [240, 163] width 21 height 4
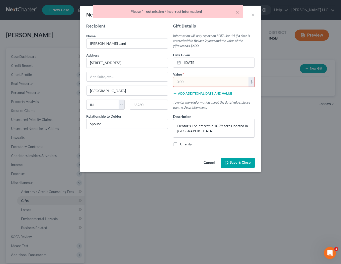
click at [193, 78] on input "text" at bounding box center [210, 82] width 75 height 10
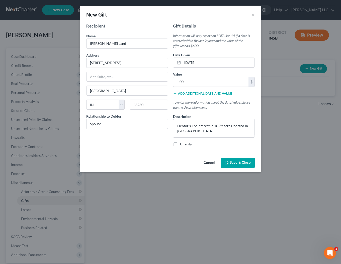
click at [241, 161] on span "Save & Close" at bounding box center [240, 163] width 21 height 4
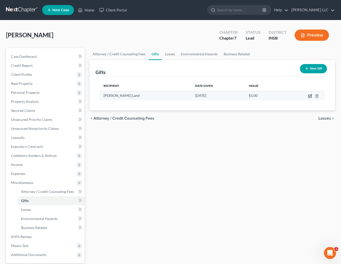
click at [311, 97] on icon "button" at bounding box center [309, 96] width 3 height 3
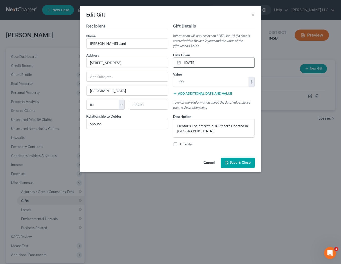
drag, startPoint x: 194, startPoint y: 62, endPoint x: 198, endPoint y: 63, distance: 4.0
click at [196, 62] on input "[DATE]" at bounding box center [218, 63] width 72 height 10
click at [241, 161] on span "Save & Close" at bounding box center [240, 163] width 21 height 4
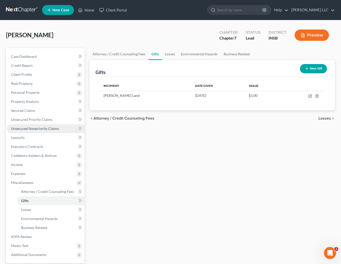
click at [29, 130] on span "Unsecured Nonpriority Claims" at bounding box center [35, 129] width 48 height 4
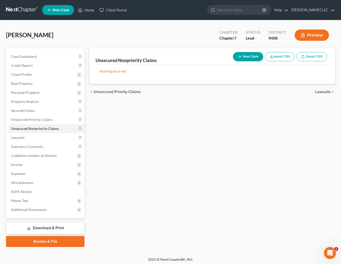
click at [247, 56] on button "New Claim" at bounding box center [248, 56] width 30 height 9
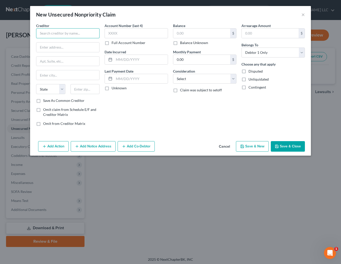
click at [55, 36] on input "text" at bounding box center [67, 33] width 63 height 10
click option "At Least One Of The Debtors And Another" at bounding box center [0, 0] width 0 height 0
click at [85, 35] on input "84 Lumber Compayn, LP" at bounding box center [67, 33] width 63 height 10
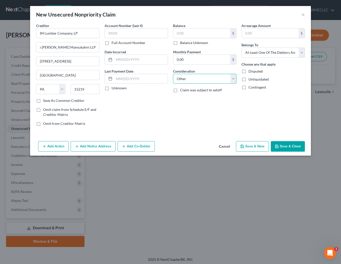
click option "Other" at bounding box center [0, 0] width 0 height 0
click at [180, 44] on label "Balance Unknown" at bounding box center [194, 42] width 28 height 5
click at [182, 44] on input "Balance Unknown" at bounding box center [183, 41] width 3 height 3
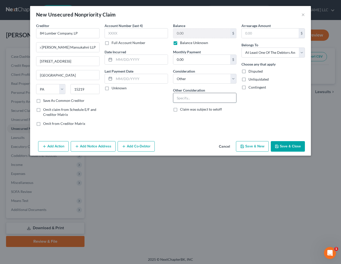
click at [189, 96] on input "text" at bounding box center [204, 98] width 63 height 10
click at [125, 147] on icon "button" at bounding box center [124, 147] width 4 height 4
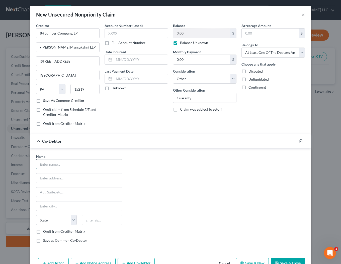
click at [48, 168] on input "text" at bounding box center [79, 165] width 86 height 10
click at [43, 233] on label "Omit from Creditor Matrix" at bounding box center [64, 231] width 42 height 5
click at [45, 233] on input "Omit from Creditor Matrix" at bounding box center [46, 230] width 3 height 3
click at [43, 241] on label "Save as Common Co-Debtor" at bounding box center [65, 240] width 44 height 5
click at [45, 241] on input "Save as Common Co-Debtor" at bounding box center [46, 239] width 3 height 3
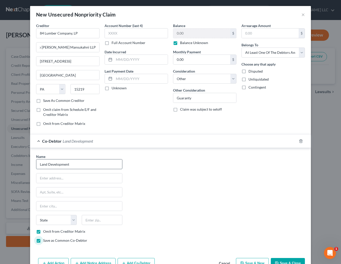
click at [79, 164] on input "Land Development" at bounding box center [79, 165] width 86 height 10
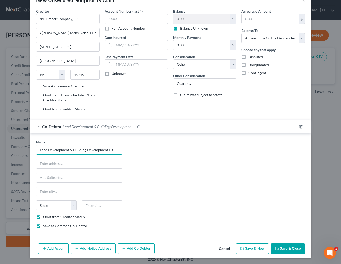
click at [289, 246] on button "Save & Close" at bounding box center [288, 249] width 34 height 11
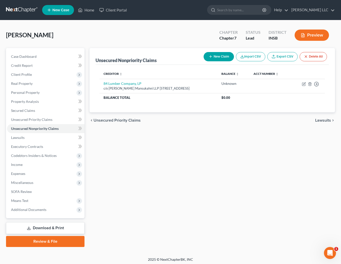
click at [206, 55] on button "New Claim" at bounding box center [219, 56] width 30 height 9
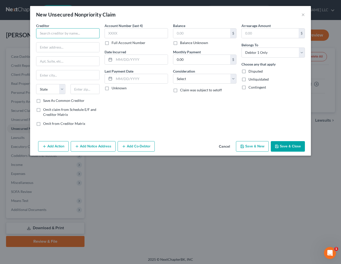
click at [51, 35] on input "text" at bounding box center [67, 33] width 63 height 10
click at [200, 32] on input "text" at bounding box center [201, 34] width 57 height 10
click option "Overdrawn Bank Account" at bounding box center [0, 0] width 0 height 0
click at [173, 74] on select "Select Cable / Satellite Services Collection Agency Credit Card Debt Debt Couns…" at bounding box center [204, 79] width 63 height 10
click option "Other" at bounding box center [0, 0] width 0 height 0
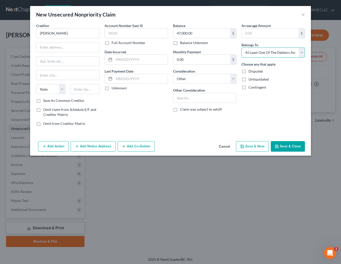
click option "At Least One Of The Debtors And Another" at bounding box center [0, 0] width 0 height 0
click at [138, 145] on button "Add Co-Debtor" at bounding box center [136, 146] width 37 height 11
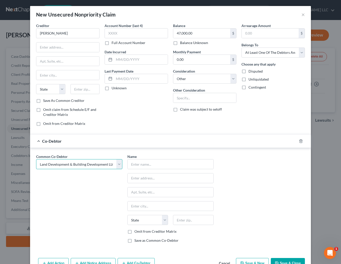
click option "Land Development & Building Development LLC" at bounding box center [0, 0] width 0 height 0
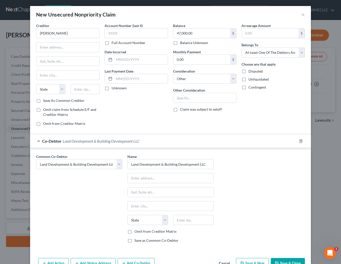
click at [134, 233] on label "Omit from Creditor Matrix" at bounding box center [155, 231] width 42 height 5
click at [136, 233] on input "Omit from Creditor Matrix" at bounding box center [137, 230] width 3 height 3
click at [190, 98] on input "text" at bounding box center [204, 98] width 63 height 10
click at [289, 262] on button "Save & Close" at bounding box center [288, 263] width 34 height 11
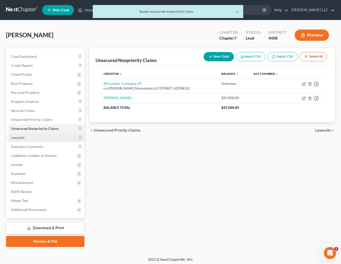
click at [22, 135] on link "Lawsuits" at bounding box center [45, 137] width 77 height 9
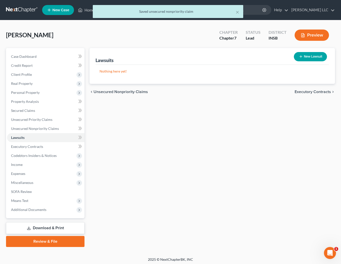
click at [314, 57] on button "New Lawsuit" at bounding box center [310, 56] width 33 height 9
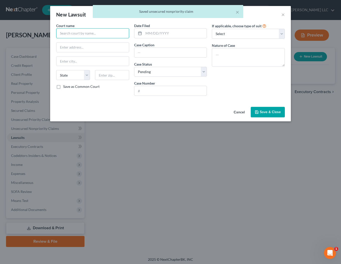
click at [107, 32] on input "text" at bounding box center [92, 33] width 73 height 10
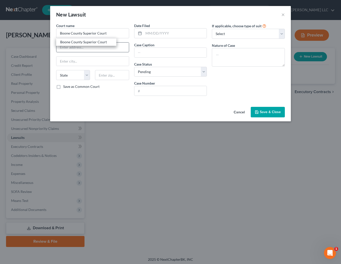
click at [107, 45] on div "Boone County Superior Court" at bounding box center [86, 42] width 60 height 8
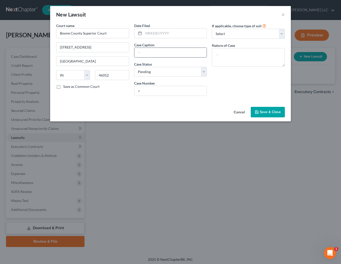
click at [141, 49] on input "text" at bounding box center [170, 53] width 72 height 10
click at [155, 94] on input "text" at bounding box center [170, 91] width 72 height 10
drag, startPoint x: 241, startPoint y: 40, endPoint x: 238, endPoint y: 37, distance: 4.1
click at [239, 38] on div "If applicable, choose type of suit Select Repossession Garnishment Foreclosure …" at bounding box center [248, 61] width 78 height 77
click option "Other" at bounding box center [0, 0] width 0 height 0
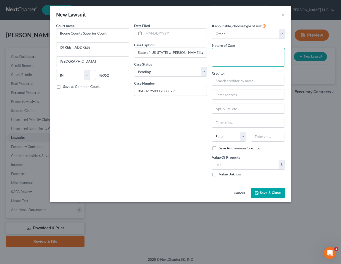
click at [237, 57] on textarea at bounding box center [248, 57] width 73 height 19
click at [232, 82] on input "text" at bounding box center [248, 81] width 73 height 10
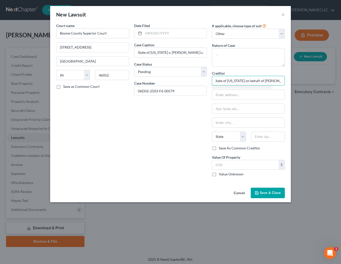
scroll to position [0, 5]
click at [268, 192] on span "Save & Close" at bounding box center [270, 193] width 21 height 4
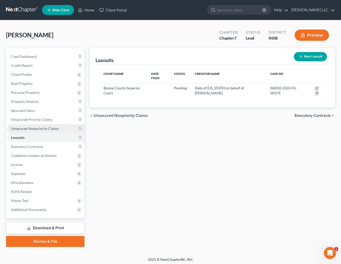
click at [28, 126] on link "Unsecured Nonpriority Claims" at bounding box center [45, 128] width 77 height 9
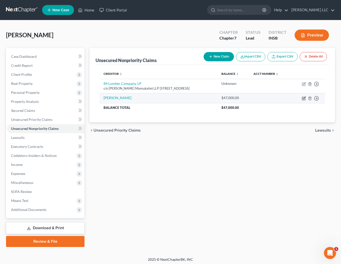
click at [304, 99] on icon "button" at bounding box center [304, 98] width 2 height 2
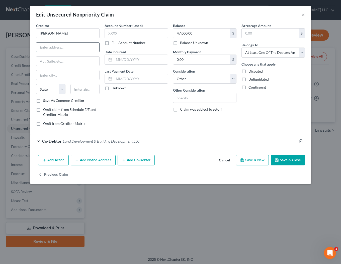
click at [59, 46] on input "text" at bounding box center [67, 48] width 63 height 10
click at [180, 44] on label "Balance Unknown" at bounding box center [194, 42] width 28 height 5
click at [182, 44] on input "Balance Unknown" at bounding box center [183, 41] width 3 height 3
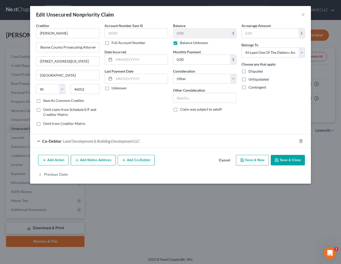
click at [288, 161] on button "Save & Close" at bounding box center [288, 160] width 34 height 11
